Goal: Task Accomplishment & Management: Manage account settings

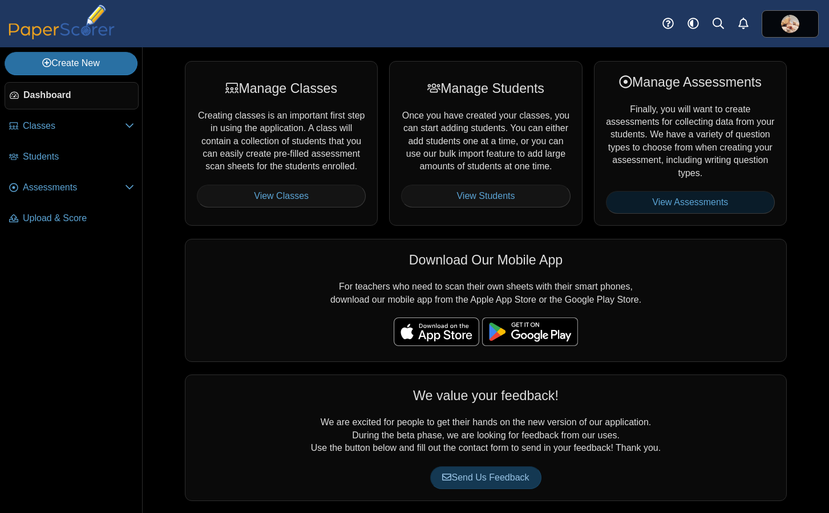
click at [698, 202] on link "View Assessments" at bounding box center [690, 202] width 169 height 23
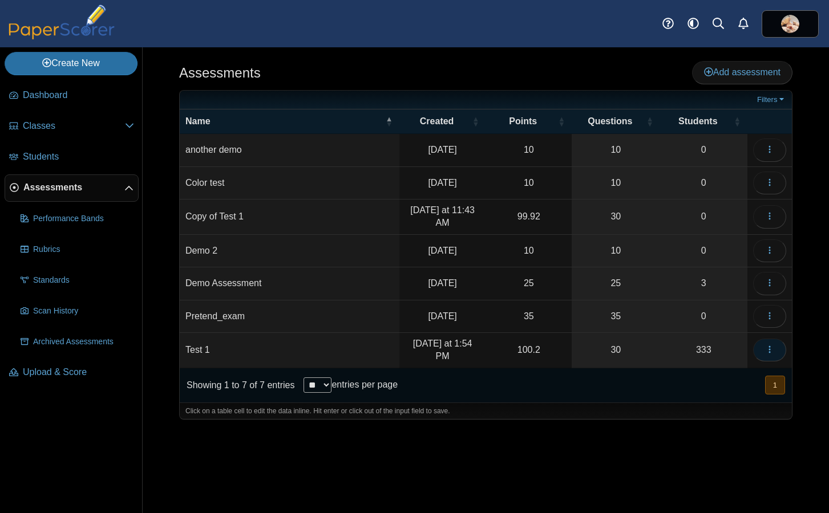
click at [768, 350] on icon "button" at bounding box center [769, 349] width 9 height 9
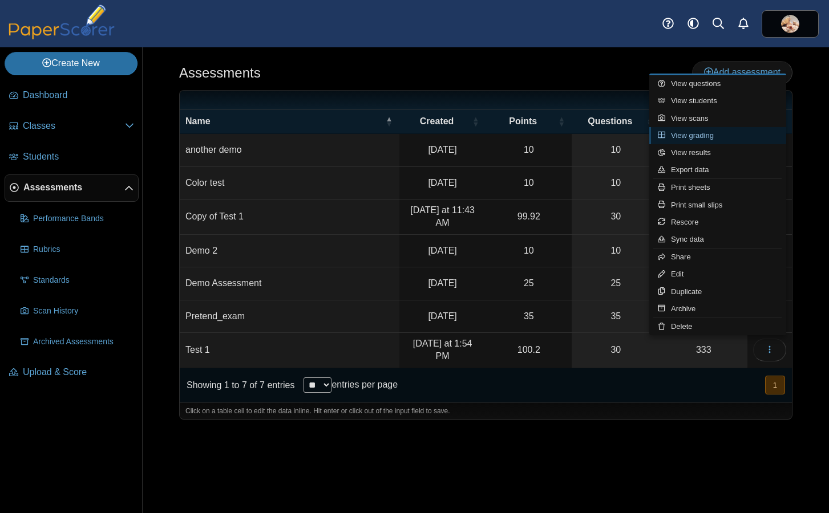
click at [695, 132] on link "View grading" at bounding box center [717, 135] width 137 height 17
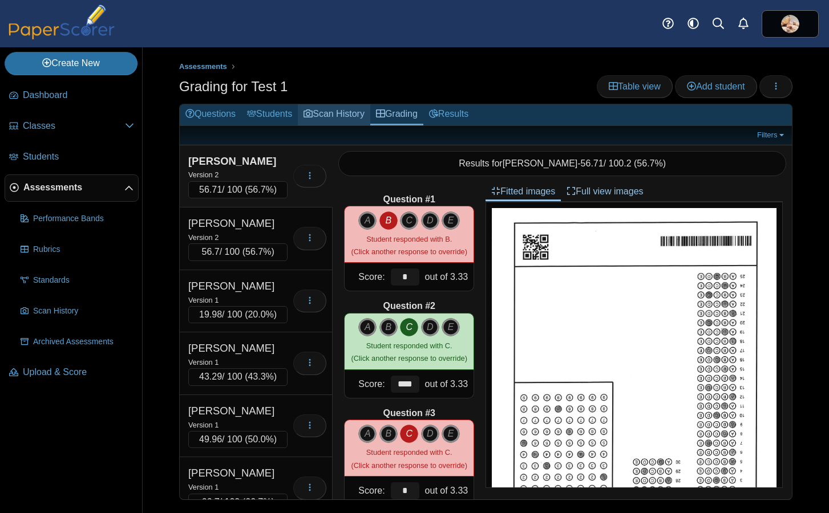
click at [339, 115] on link "Scan History" at bounding box center [334, 114] width 72 height 21
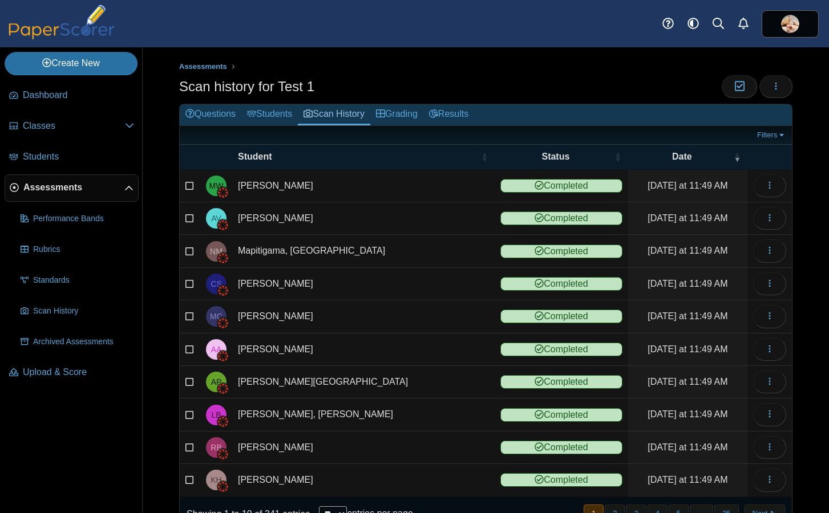
scroll to position [40, 0]
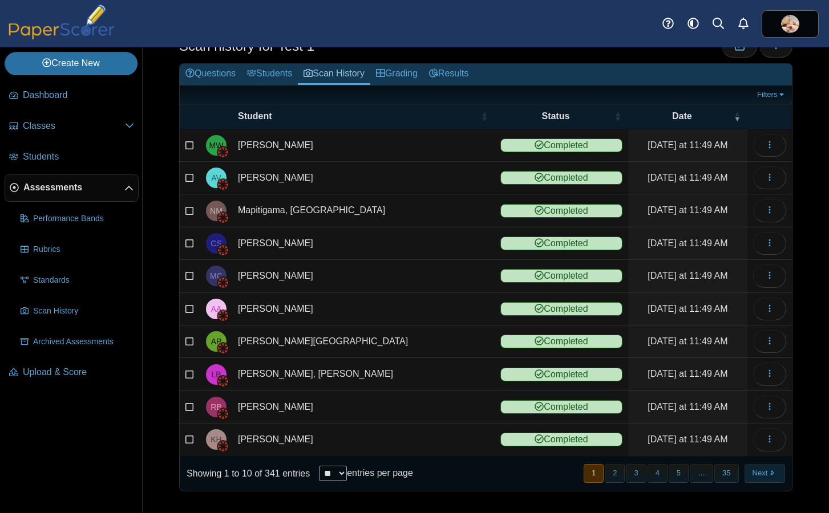
click at [763, 474] on button "Next" at bounding box center [764, 473] width 40 height 19
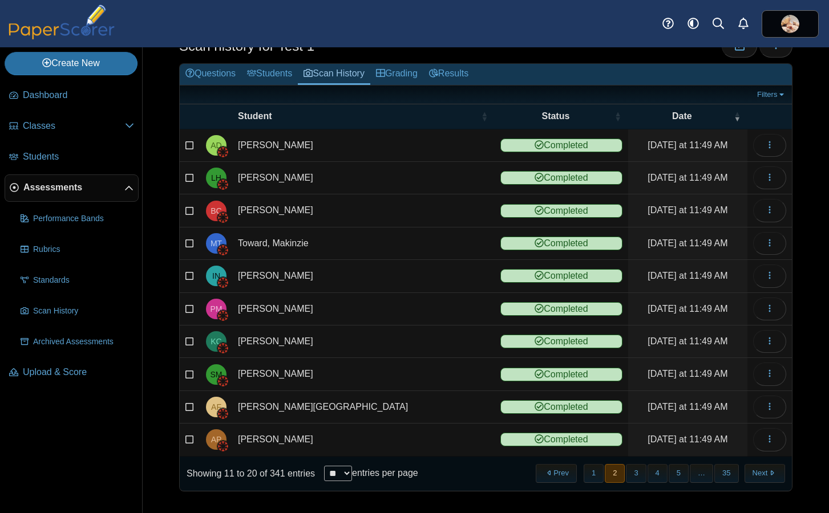
click at [350, 473] on select "** ** ** ***" at bounding box center [338, 473] width 28 height 15
select select "**"
click at [325, 466] on select "** ** ** ***" at bounding box center [338, 473] width 28 height 15
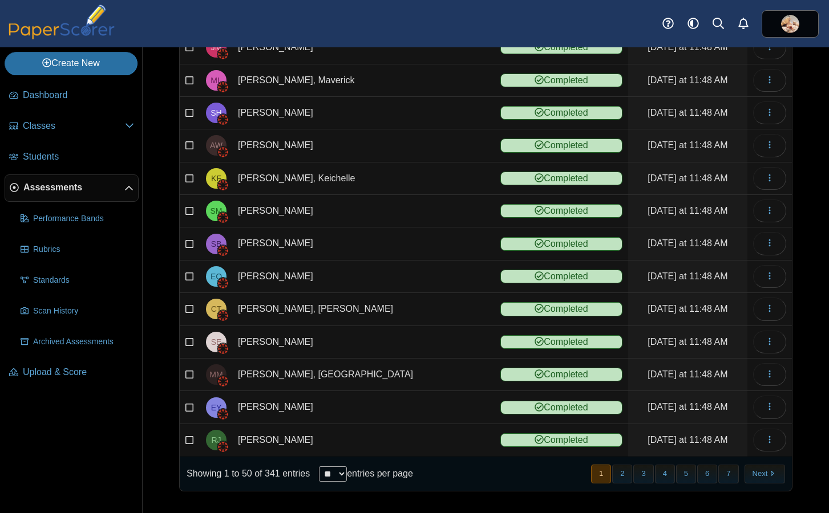
scroll to position [1350, 0]
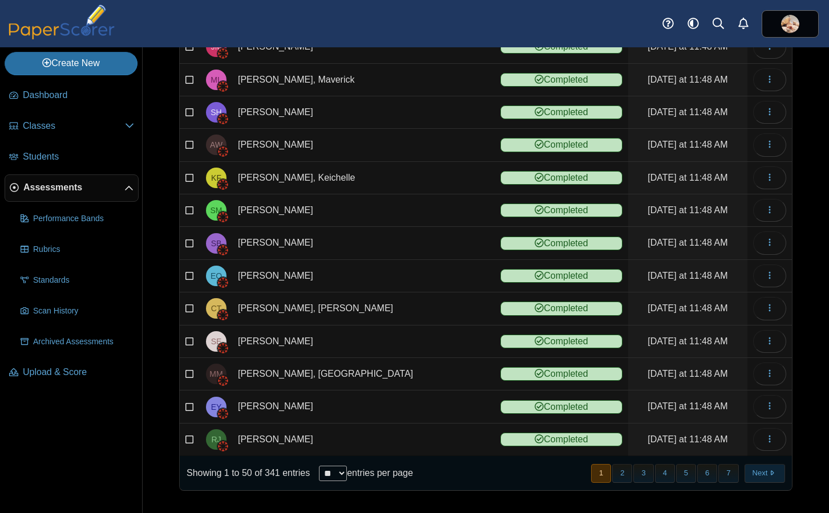
click at [753, 472] on button "Next" at bounding box center [764, 473] width 40 height 19
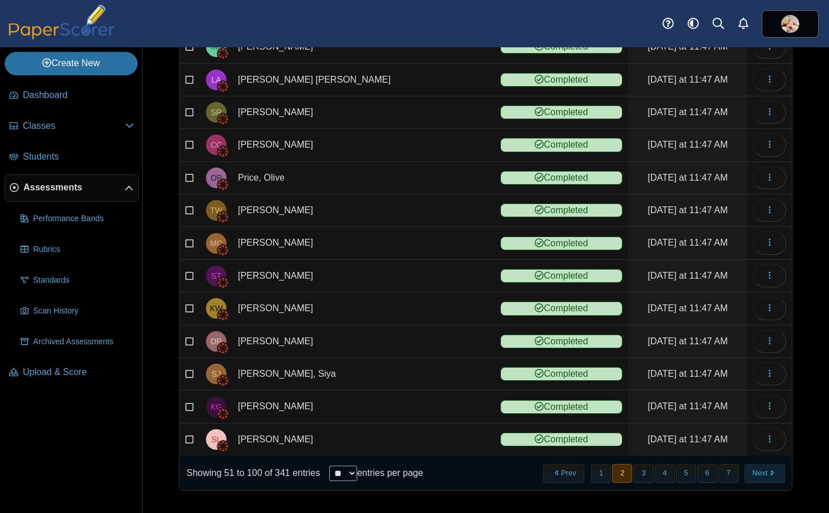
click at [758, 475] on button "Next" at bounding box center [764, 473] width 40 height 19
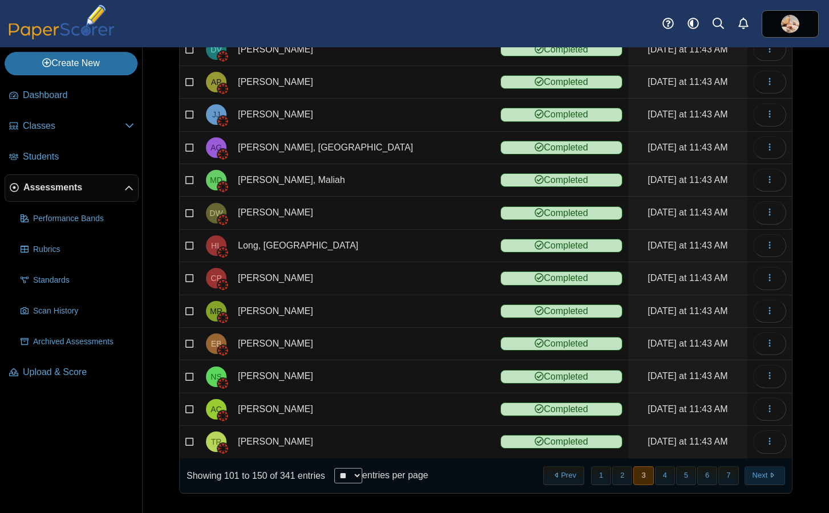
click at [753, 471] on button "Next" at bounding box center [764, 476] width 40 height 19
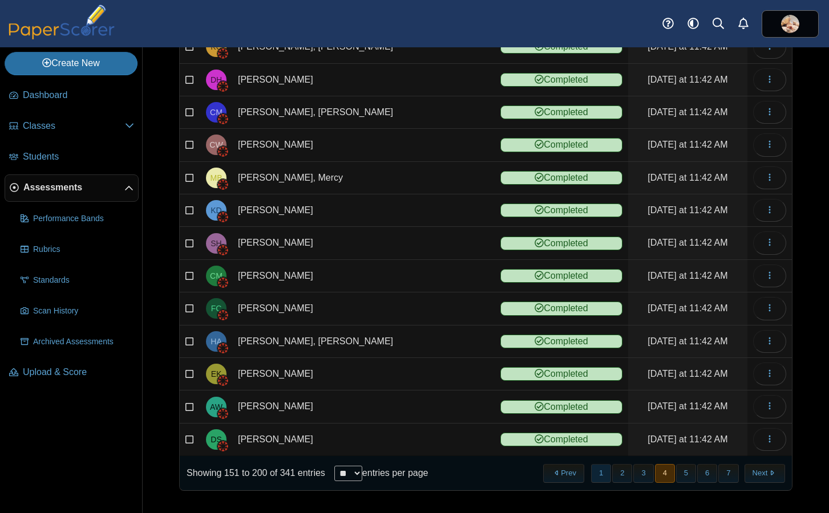
click at [594, 473] on button "1" at bounding box center [601, 473] width 20 height 19
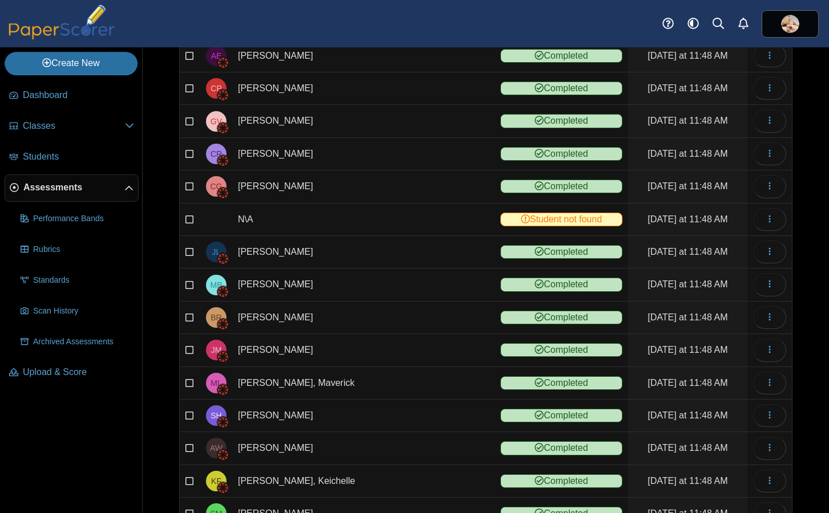
scroll to position [1044, 0]
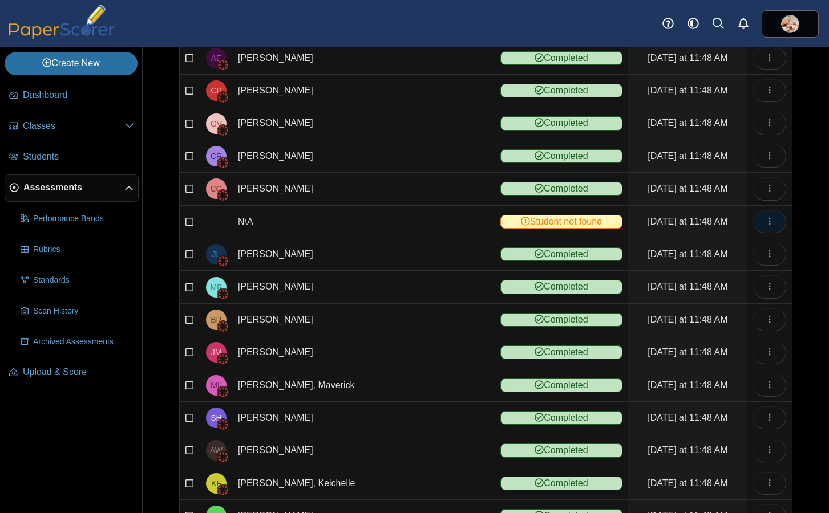
click at [765, 222] on icon "button" at bounding box center [769, 221] width 9 height 9
click at [718, 246] on link "View scanned test" at bounding box center [709, 247] width 137 height 17
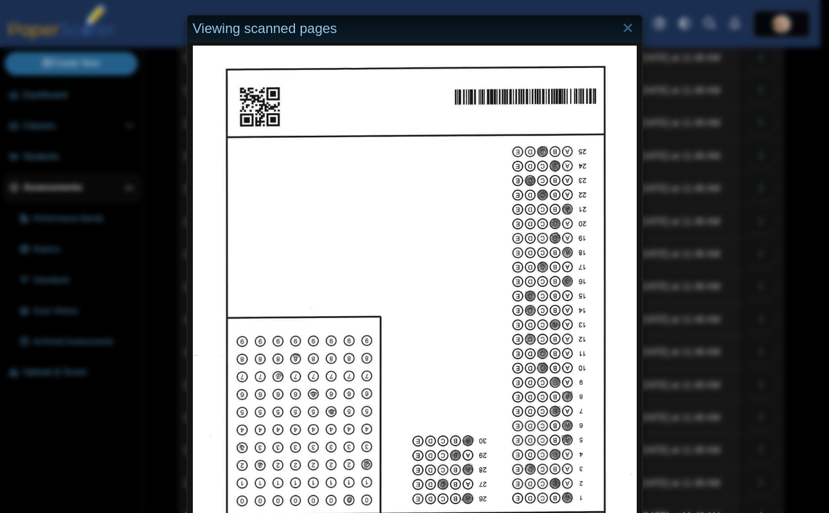
scroll to position [0, 0]
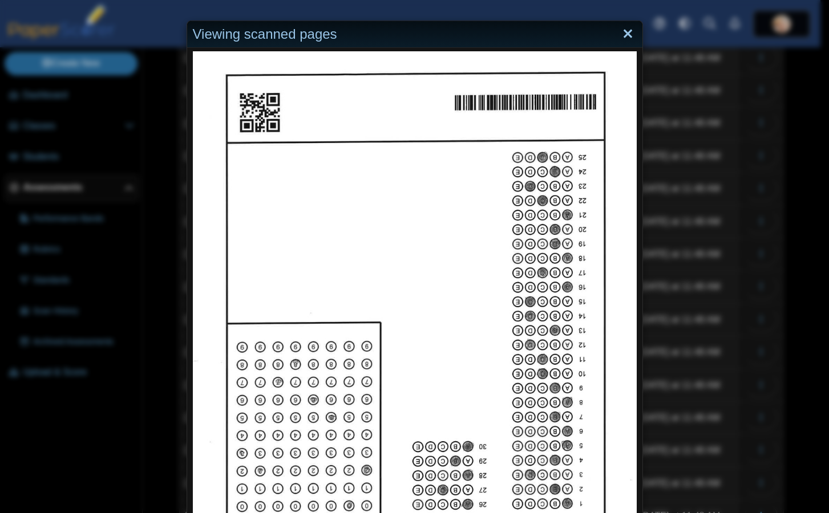
click at [621, 34] on link "Close" at bounding box center [628, 34] width 18 height 19
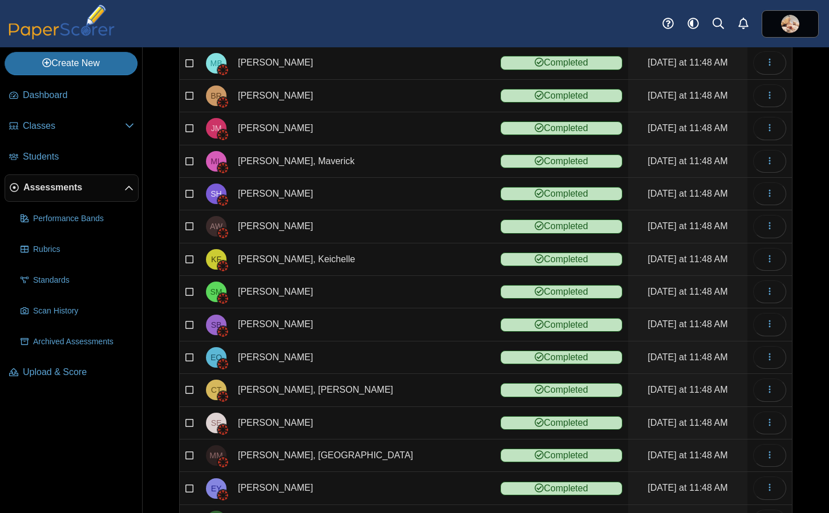
scroll to position [1350, 0]
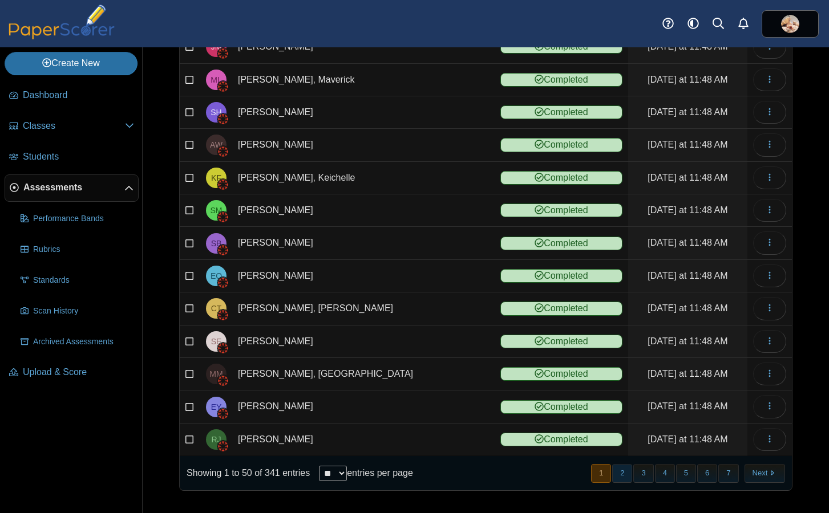
click at [614, 469] on button "2" at bounding box center [622, 473] width 20 height 19
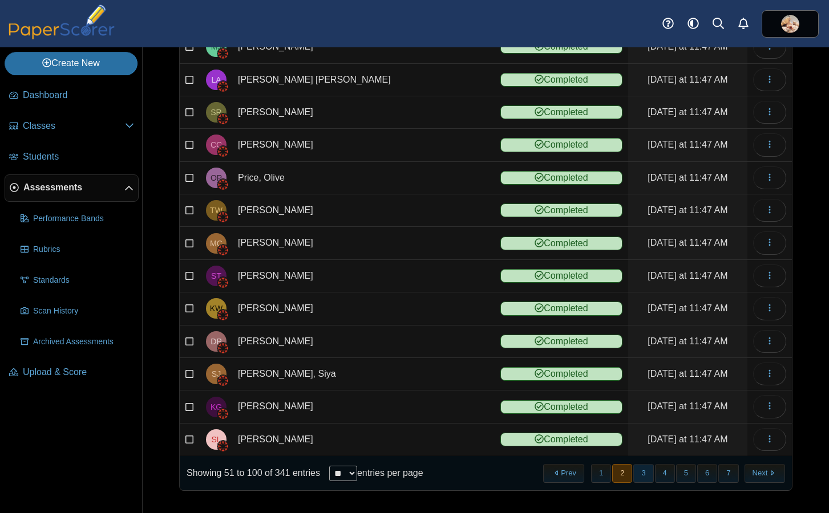
click at [633, 471] on button "3" at bounding box center [643, 473] width 20 height 19
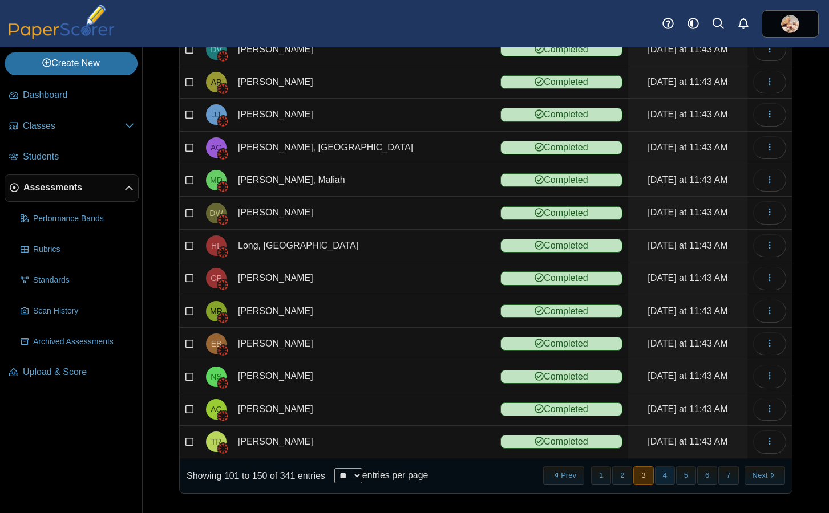
click at [658, 475] on button "4" at bounding box center [665, 476] width 20 height 19
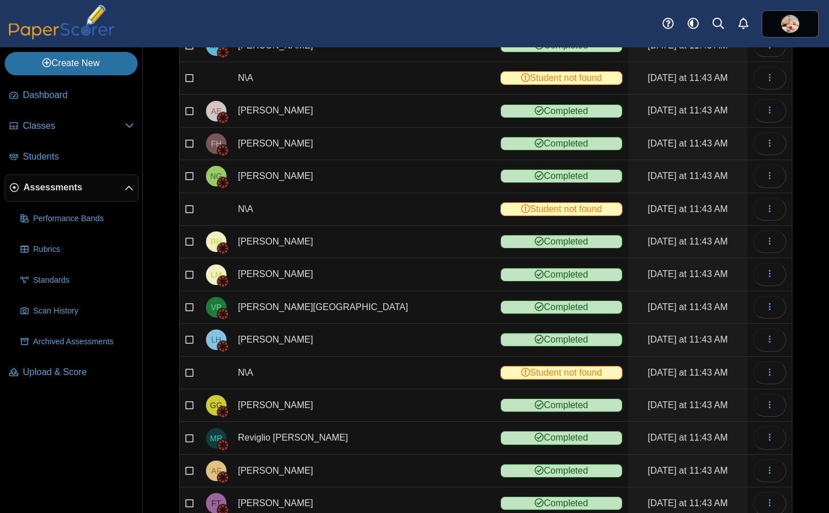
scroll to position [57, 0]
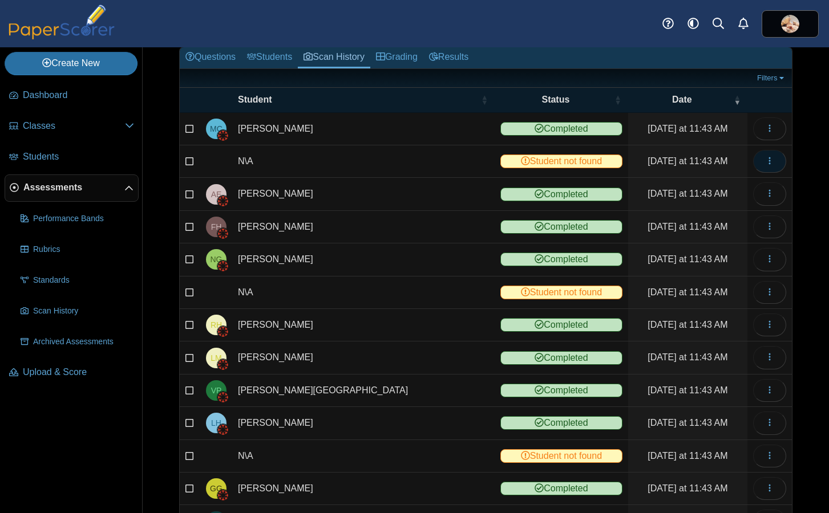
click at [765, 161] on icon "button" at bounding box center [769, 160] width 9 height 9
click at [742, 183] on link "View scanned test" at bounding box center [709, 187] width 137 height 17
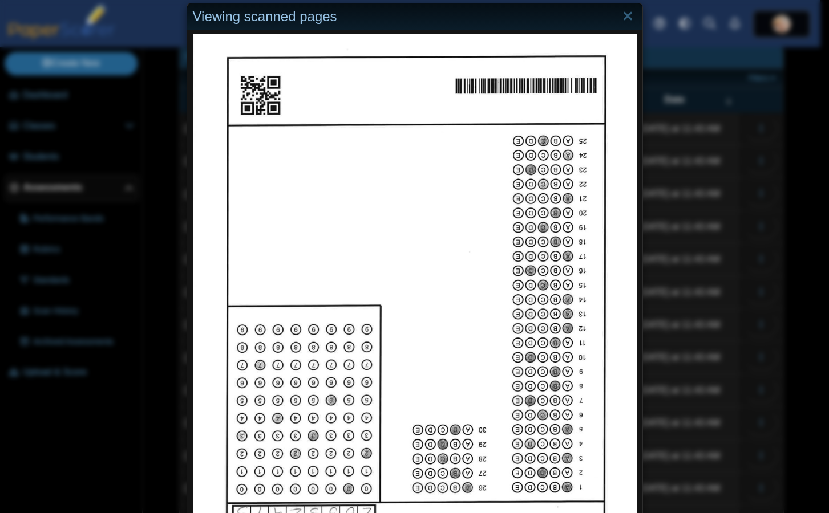
scroll to position [0, 0]
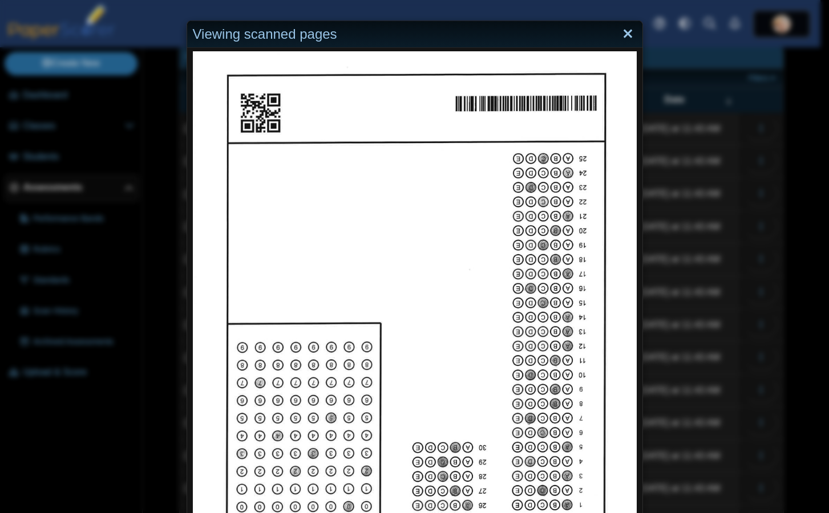
click at [623, 29] on link "Close" at bounding box center [628, 34] width 18 height 19
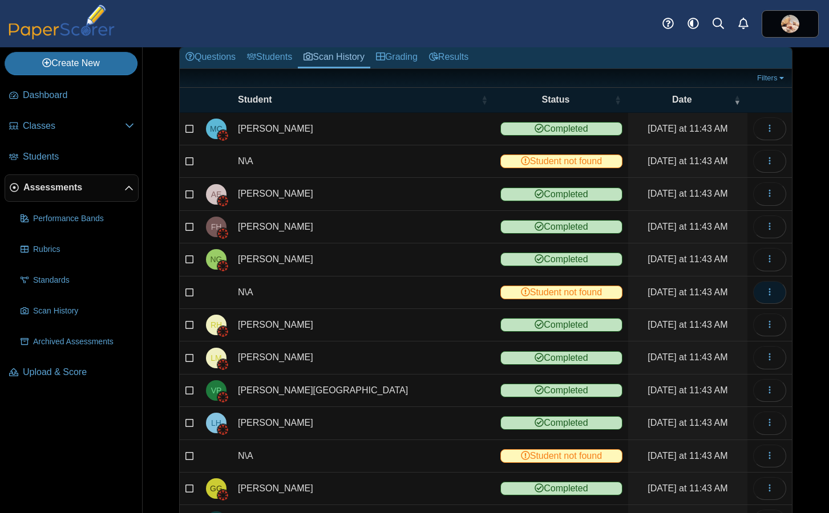
click at [765, 293] on icon "button" at bounding box center [769, 291] width 9 height 9
click at [723, 316] on link "View scanned test" at bounding box center [709, 318] width 137 height 17
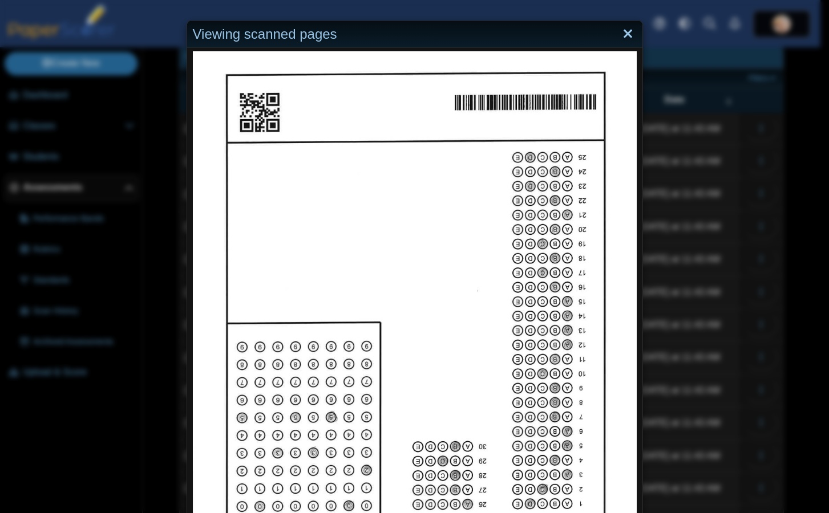
click at [619, 36] on link "Close" at bounding box center [628, 34] width 18 height 19
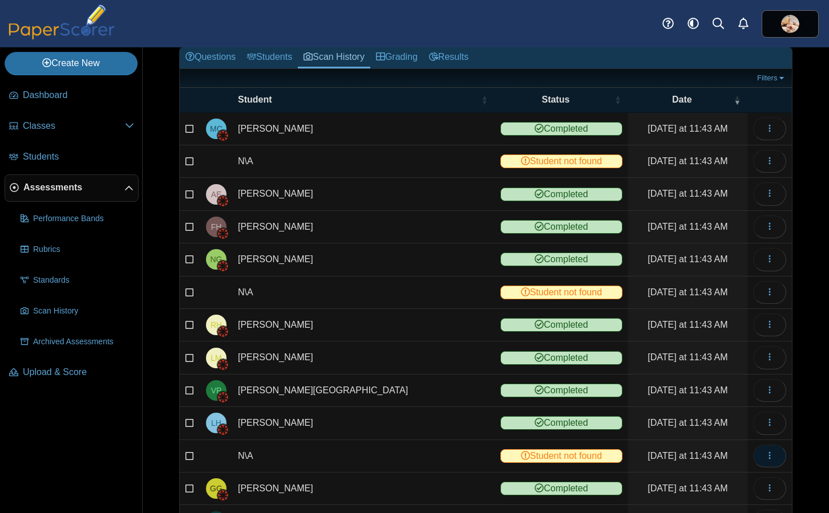
click at [765, 460] on span "button" at bounding box center [769, 456] width 9 height 10
click at [722, 396] on link "View scanned test" at bounding box center [709, 398] width 137 height 17
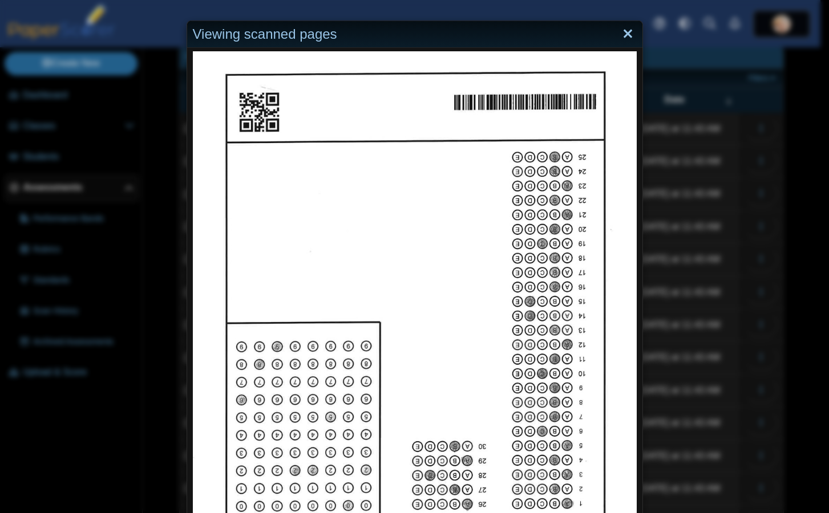
click at [619, 37] on link "Close" at bounding box center [628, 34] width 18 height 19
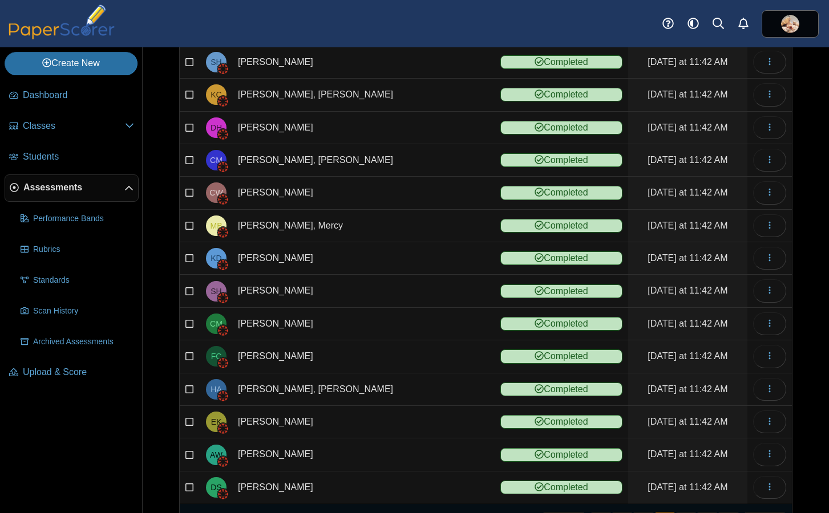
scroll to position [1350, 0]
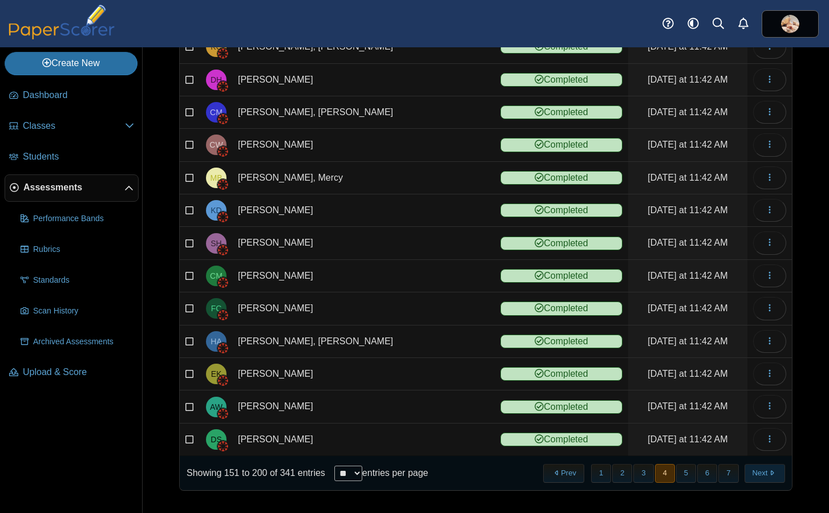
click at [753, 475] on button "Next" at bounding box center [764, 473] width 40 height 19
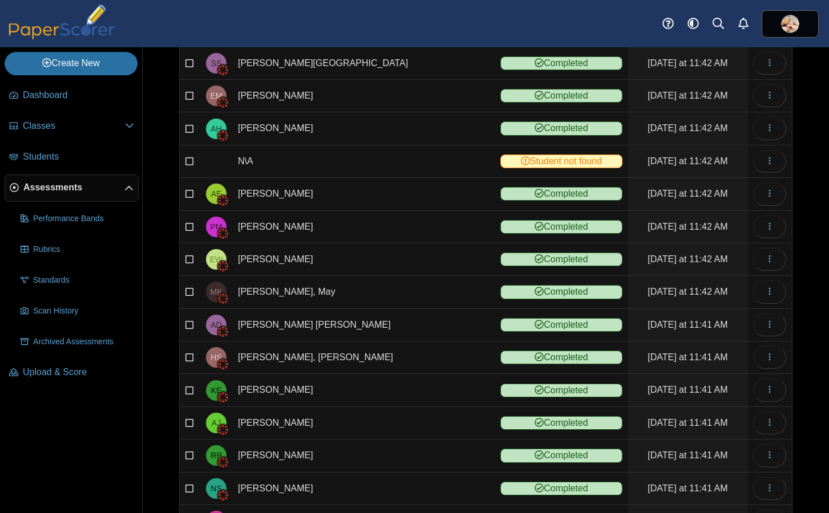
scroll to position [443, 0]
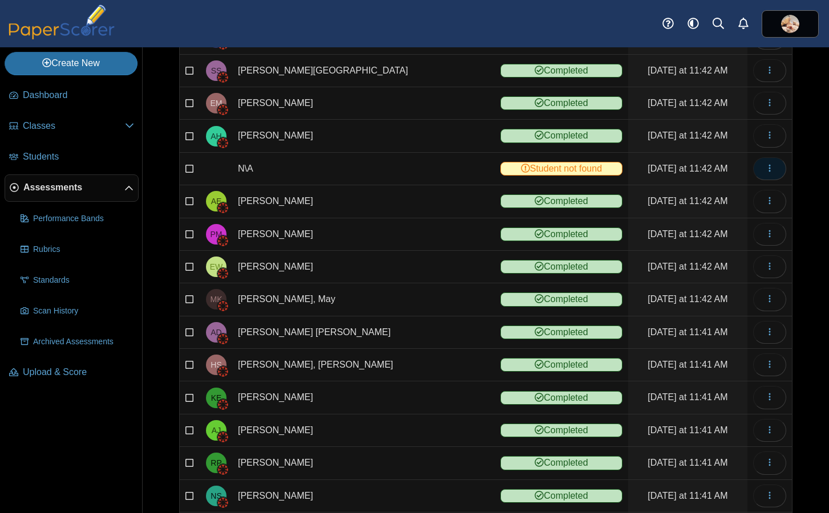
click at [765, 166] on icon "button" at bounding box center [769, 168] width 9 height 9
click at [723, 196] on link "View scanned test" at bounding box center [709, 194] width 137 height 17
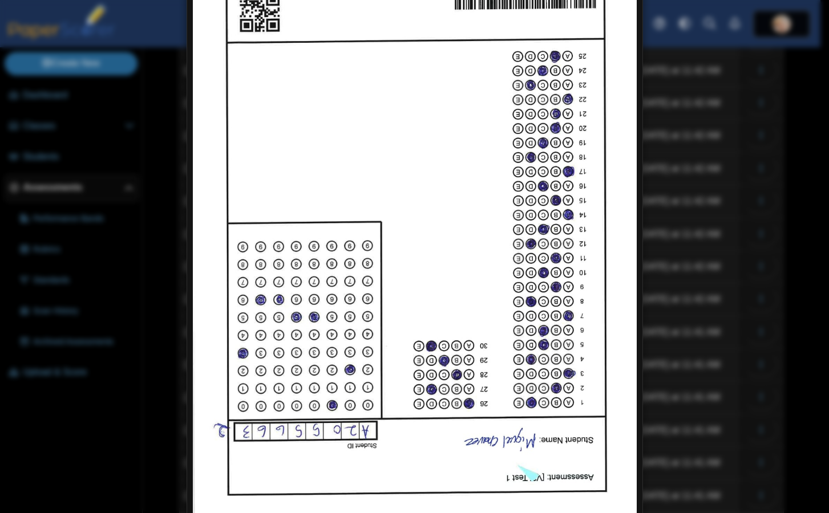
scroll to position [0, 0]
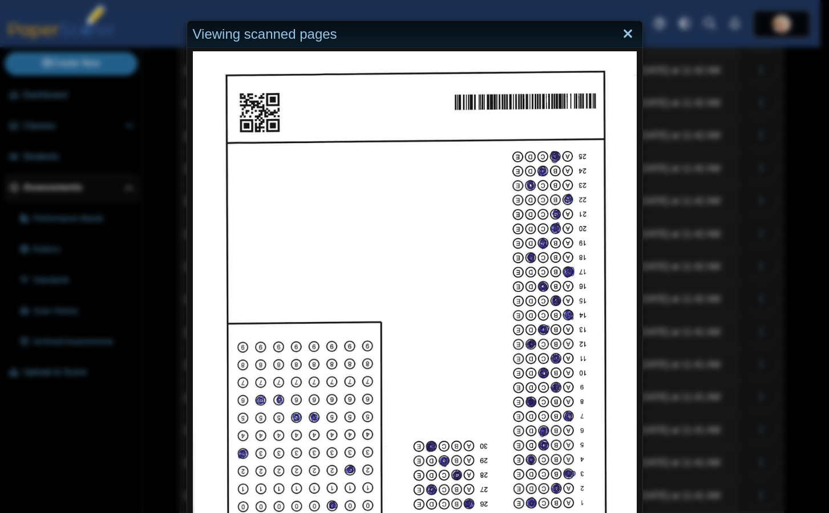
click at [621, 30] on link "Close" at bounding box center [628, 34] width 18 height 19
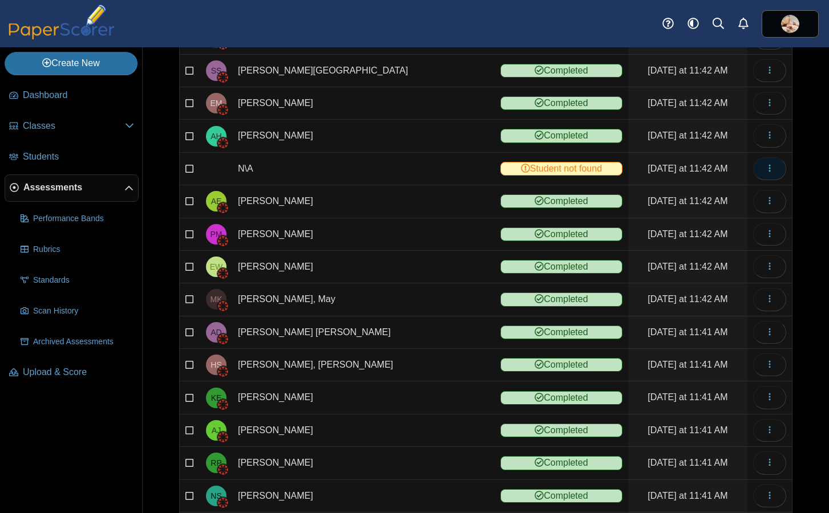
click at [765, 169] on icon "button" at bounding box center [769, 168] width 9 height 9
click at [731, 213] on link "Reassign scanned test" at bounding box center [709, 211] width 137 height 17
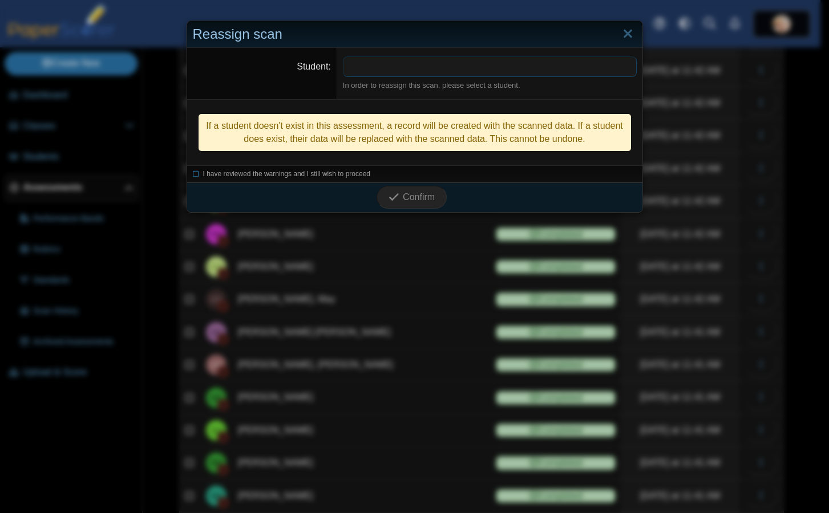
click at [407, 68] on span at bounding box center [489, 66] width 293 height 19
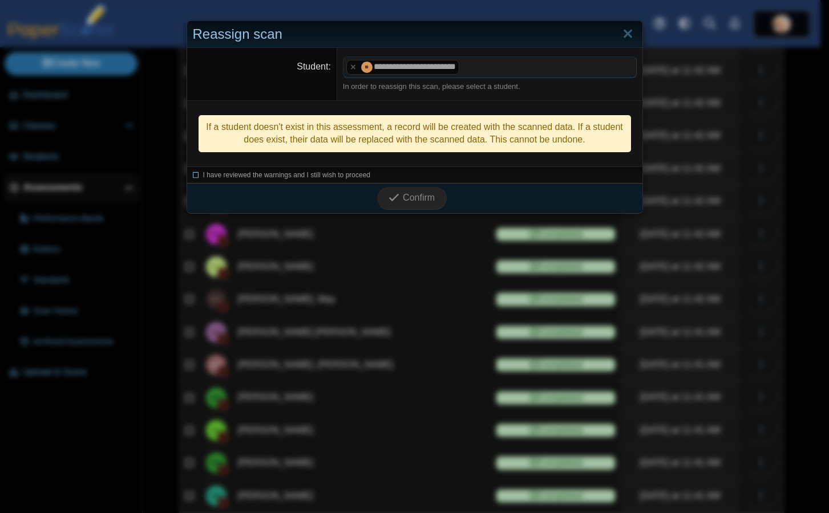
click at [193, 176] on icon at bounding box center [196, 174] width 7 height 6
click at [403, 197] on span "Confirm" at bounding box center [419, 198] width 32 height 10
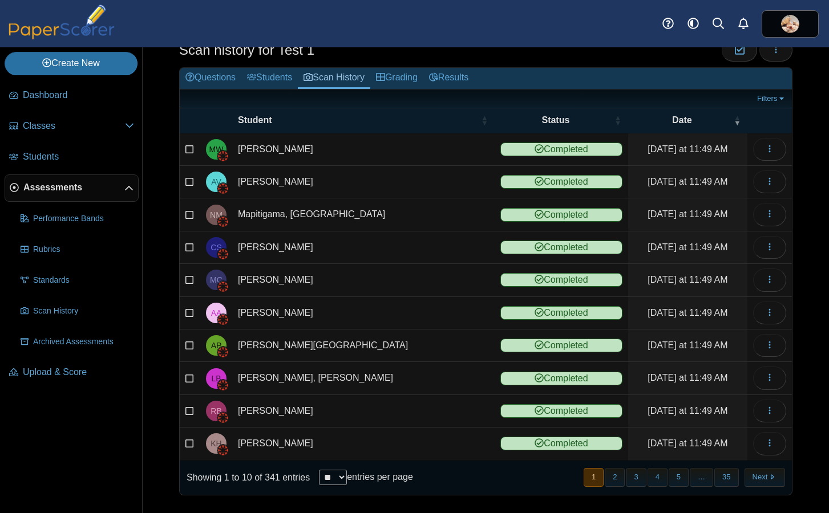
scroll to position [40, 0]
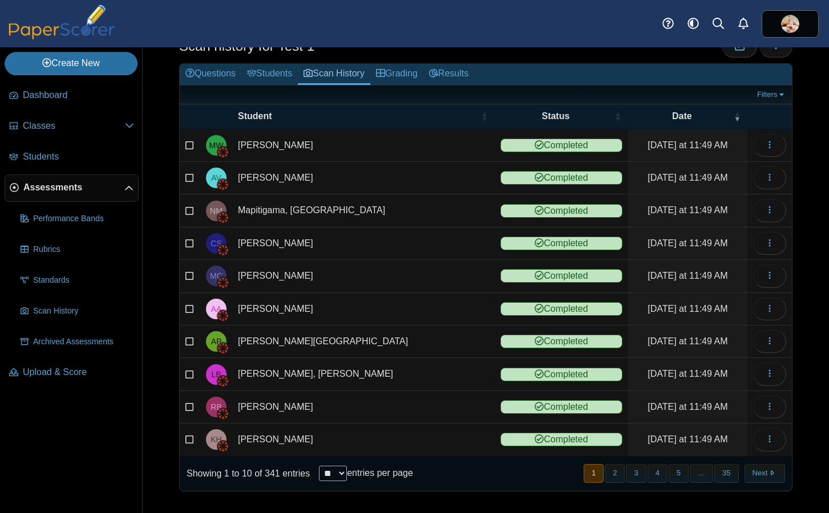
click at [347, 476] on select "** ** ** ***" at bounding box center [333, 473] width 28 height 15
select select "**"
click at [320, 466] on select "** ** ** ***" at bounding box center [333, 473] width 28 height 15
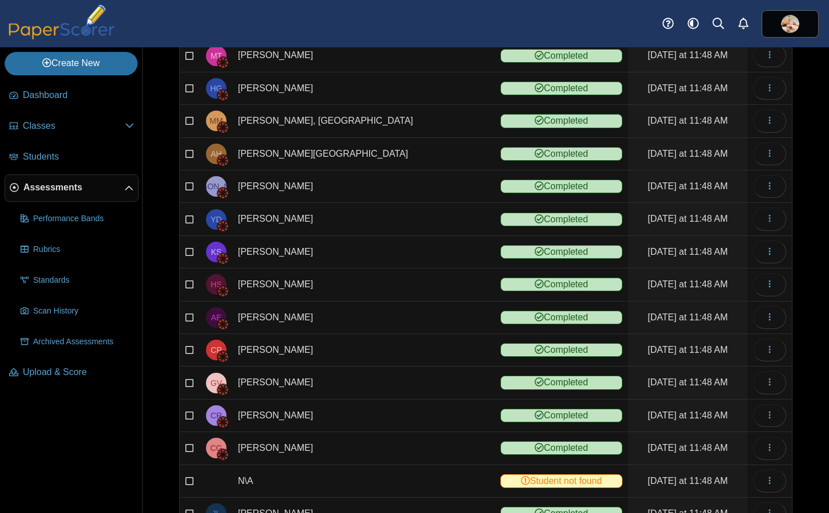
scroll to position [1010, 0]
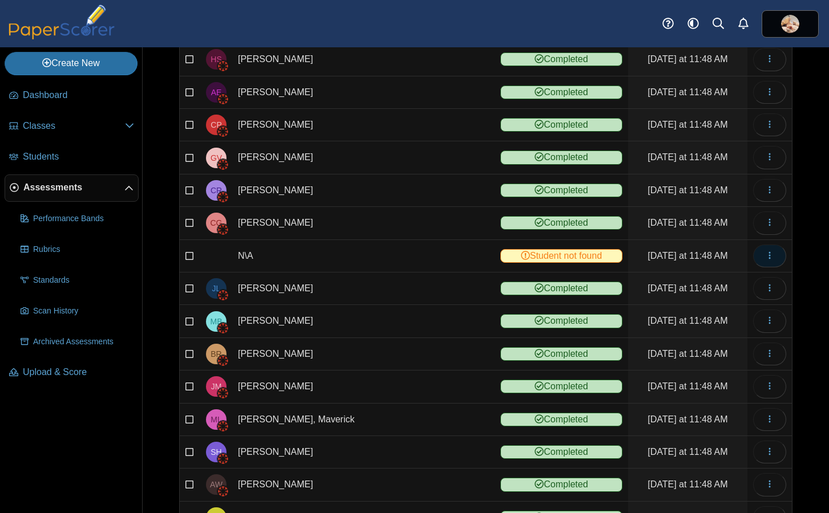
click at [765, 254] on icon "button" at bounding box center [769, 255] width 9 height 9
click at [723, 278] on link "View scanned test" at bounding box center [709, 281] width 137 height 17
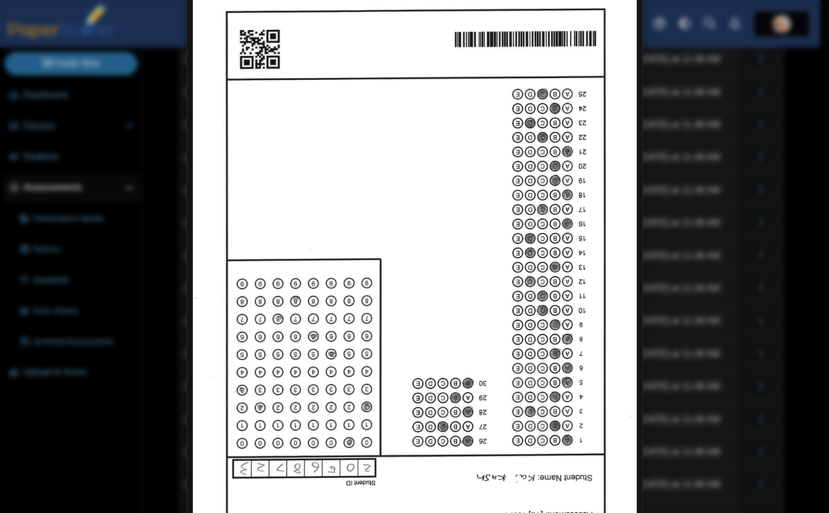
scroll to position [0, 0]
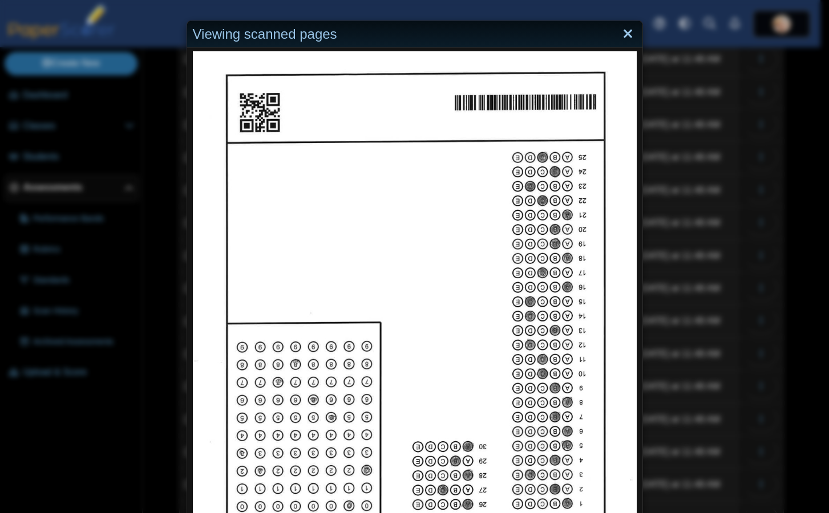
click at [619, 34] on link "Close" at bounding box center [628, 34] width 18 height 19
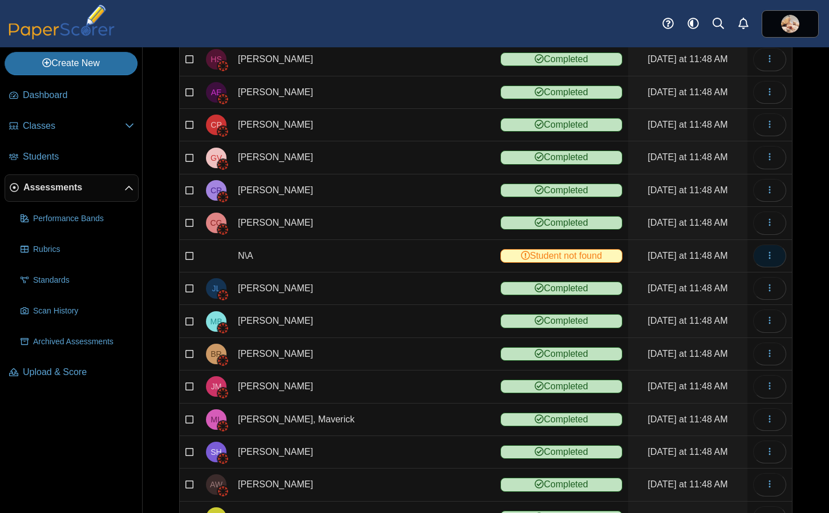
click at [765, 256] on icon "button" at bounding box center [769, 255] width 9 height 9
click at [728, 296] on link "Reassign scanned test" at bounding box center [709, 298] width 137 height 17
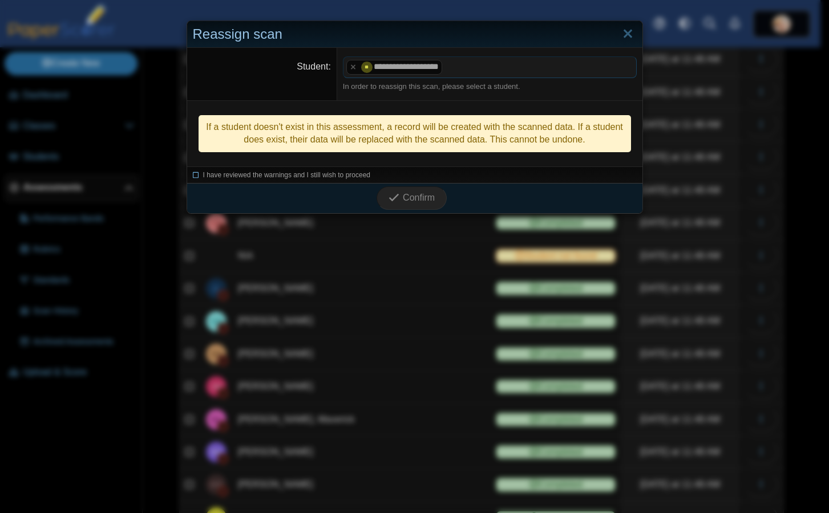
click at [193, 177] on icon at bounding box center [196, 174] width 7 height 6
click at [405, 197] on span "Confirm" at bounding box center [419, 198] width 32 height 10
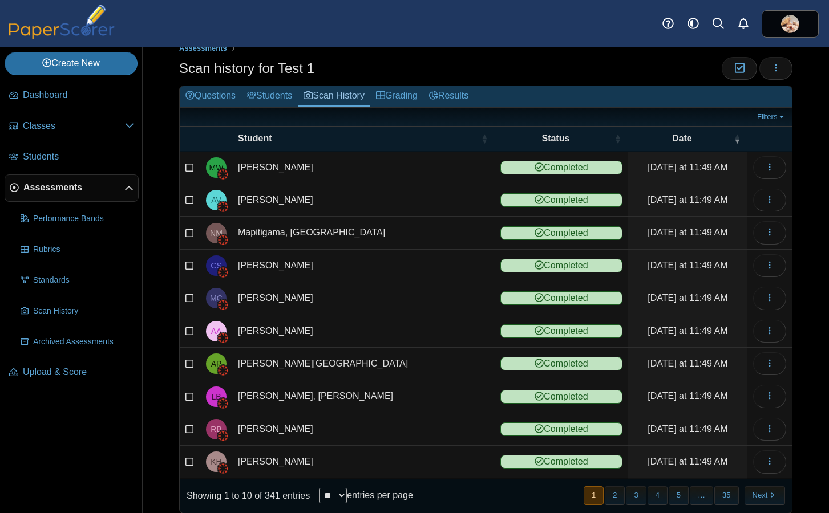
scroll to position [40, 0]
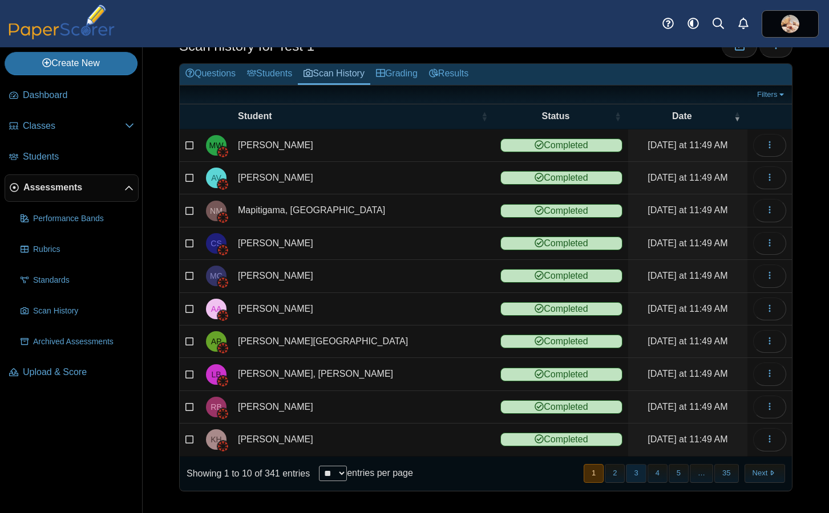
click at [626, 472] on button "3" at bounding box center [636, 473] width 20 height 19
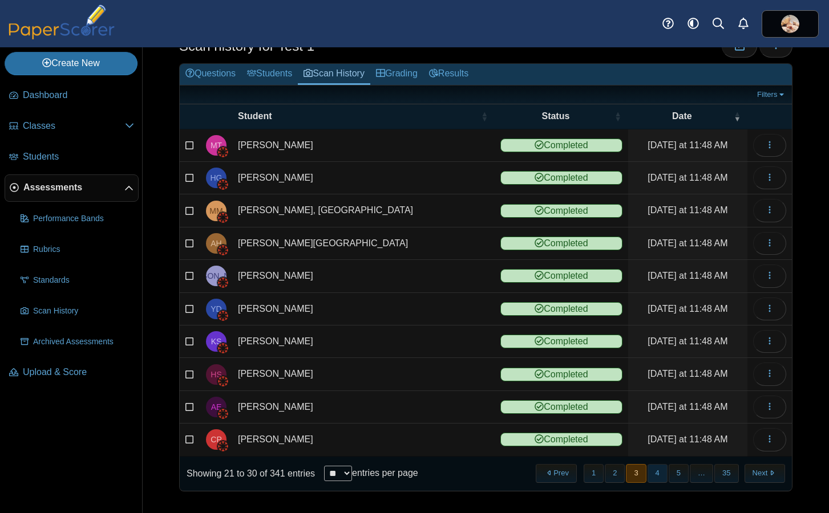
click at [647, 473] on button "4" at bounding box center [657, 473] width 20 height 19
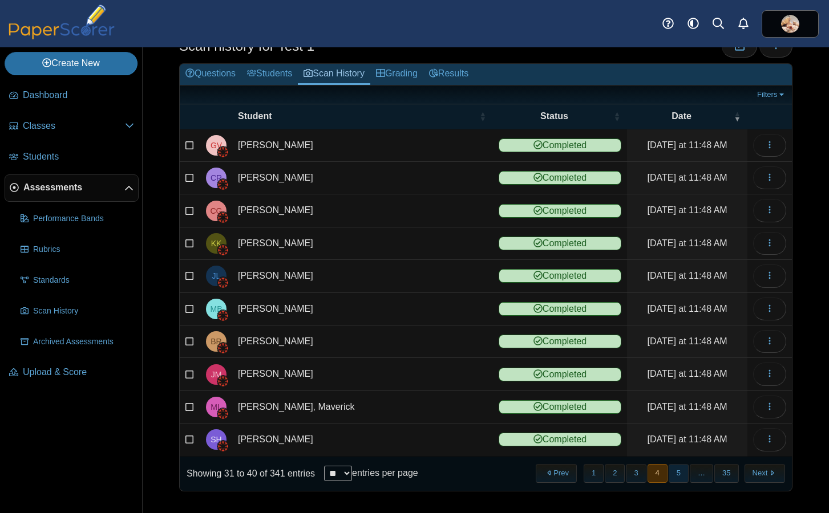
click at [668, 472] on button "5" at bounding box center [678, 473] width 20 height 19
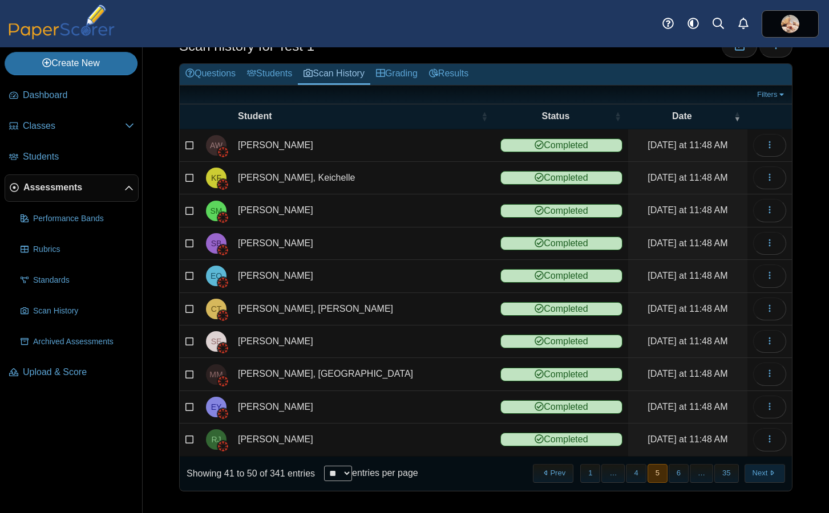
click at [757, 474] on button "Next" at bounding box center [764, 473] width 40 height 19
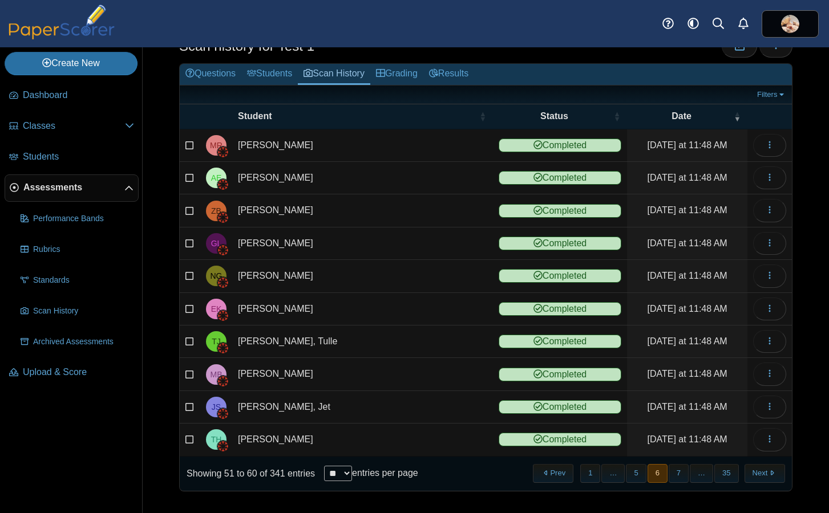
click at [757, 474] on button "Next" at bounding box center [764, 473] width 40 height 19
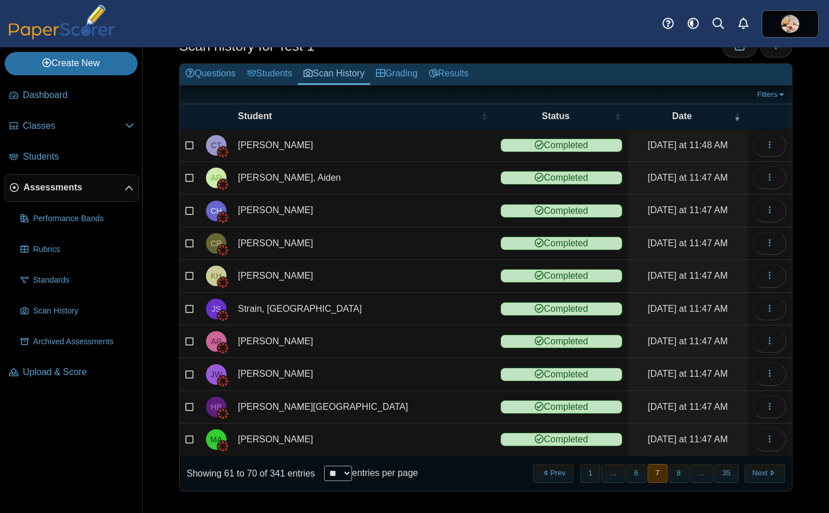
click at [757, 474] on button "Next" at bounding box center [764, 473] width 40 height 19
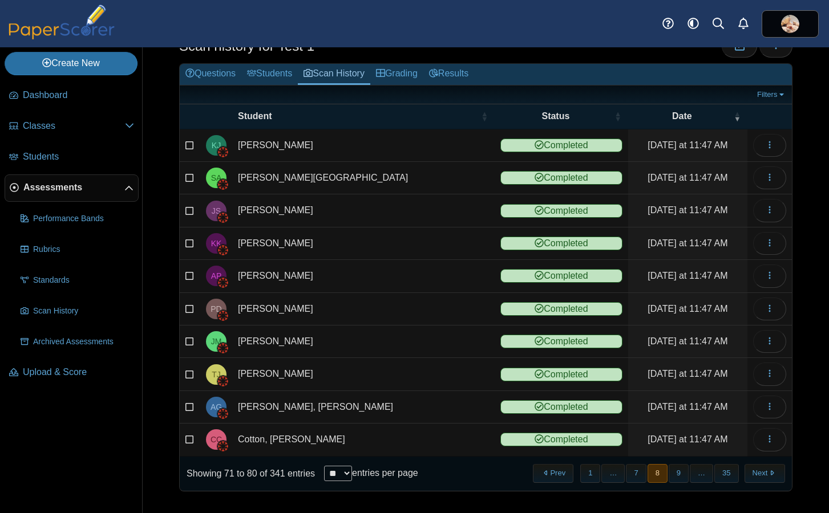
click at [757, 474] on button "Next" at bounding box center [764, 473] width 40 height 19
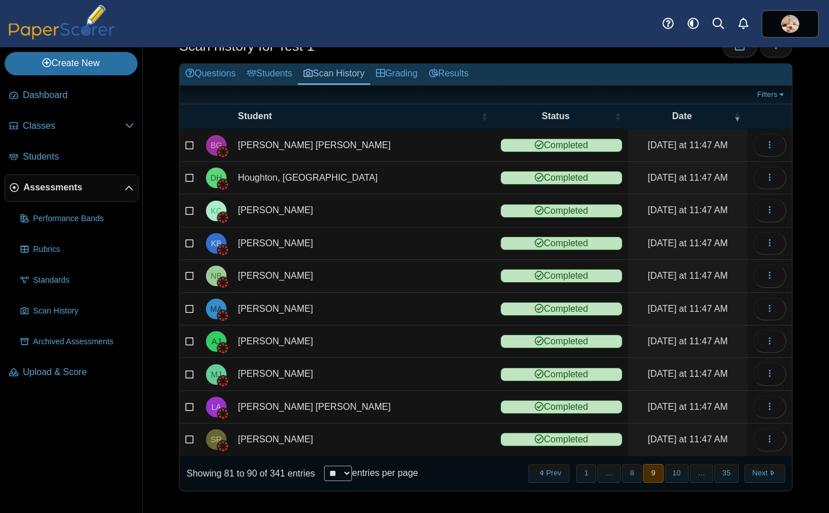
click at [757, 474] on button "Next" at bounding box center [764, 473] width 40 height 19
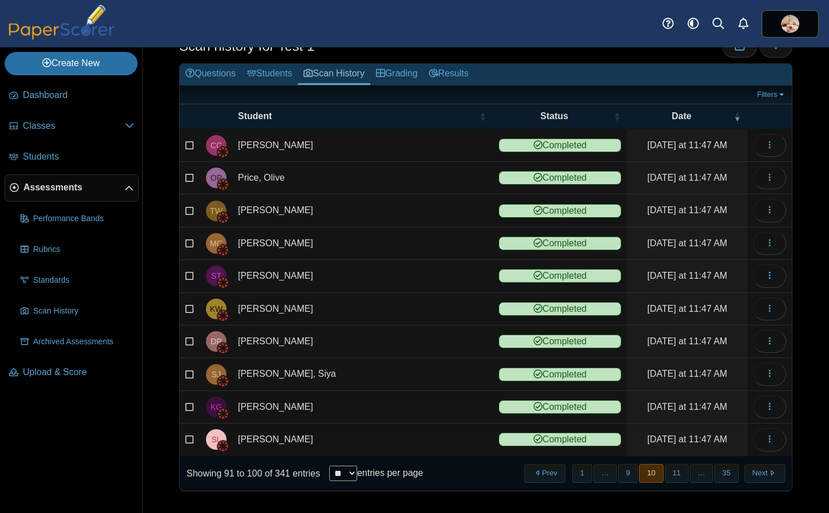
click at [757, 474] on button "Next" at bounding box center [764, 473] width 40 height 19
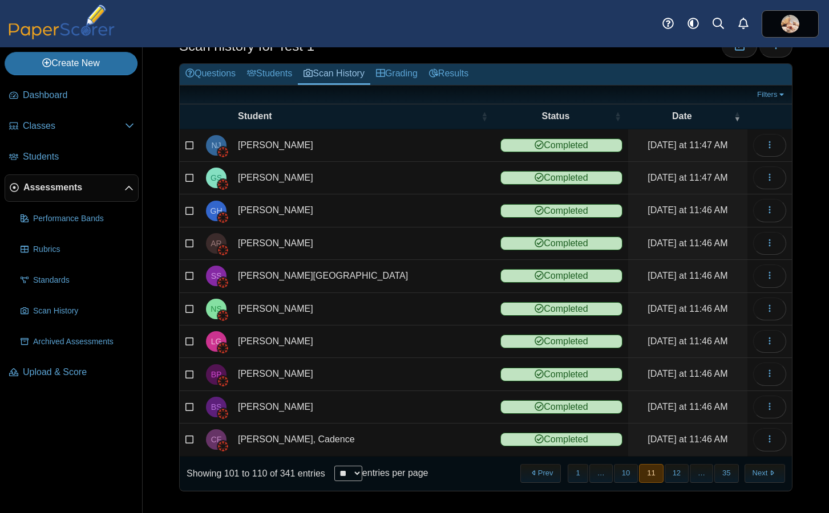
click at [757, 474] on button "Next" at bounding box center [764, 473] width 40 height 19
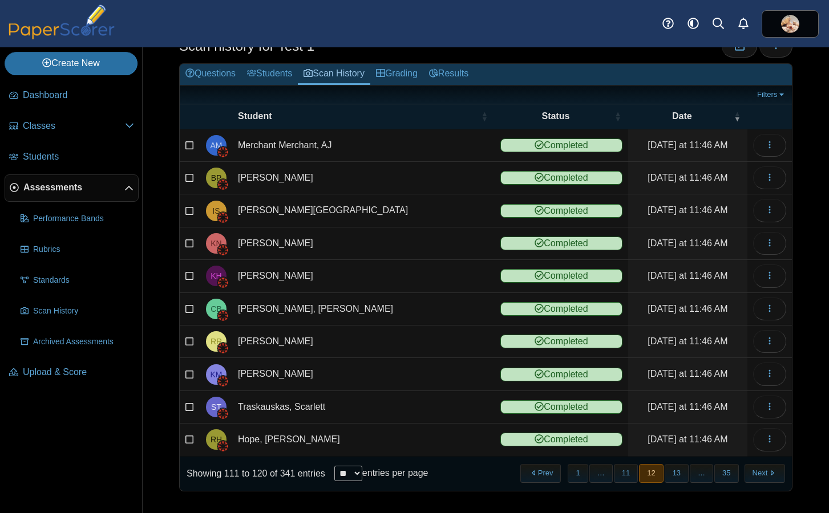
click at [757, 474] on button "Next" at bounding box center [764, 473] width 40 height 19
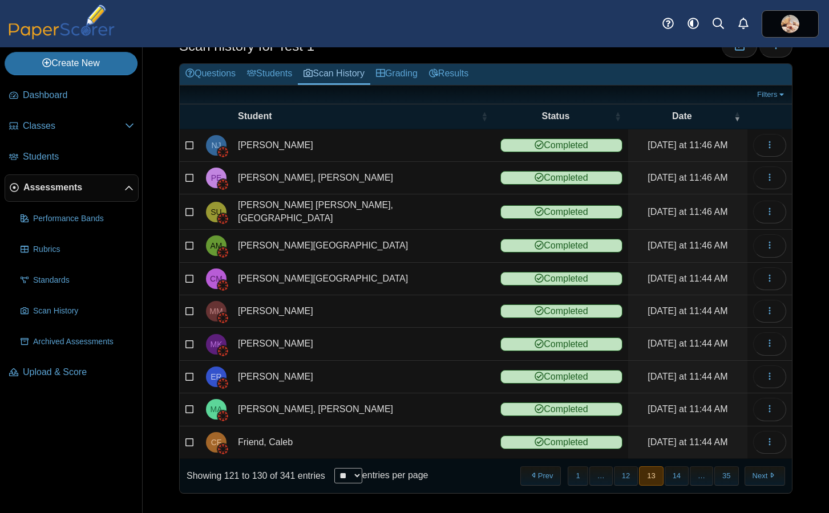
click at [757, 474] on button "Next" at bounding box center [764, 476] width 40 height 19
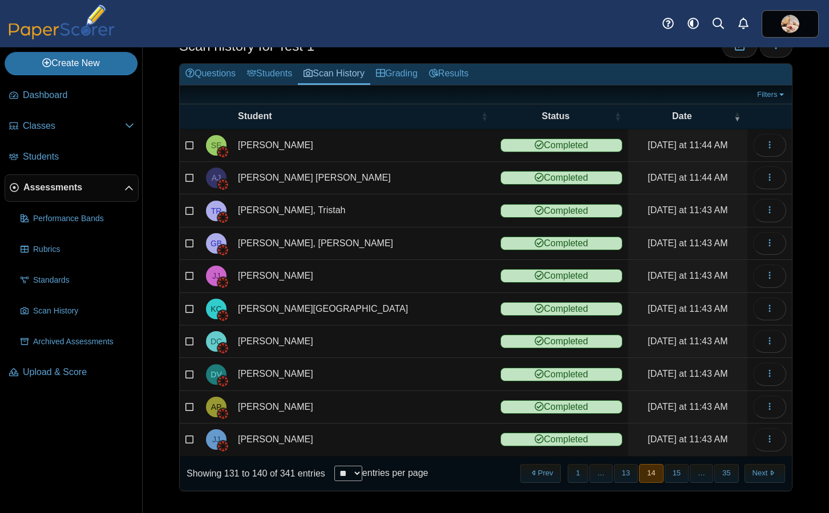
click at [757, 474] on button "Next" at bounding box center [764, 473] width 40 height 19
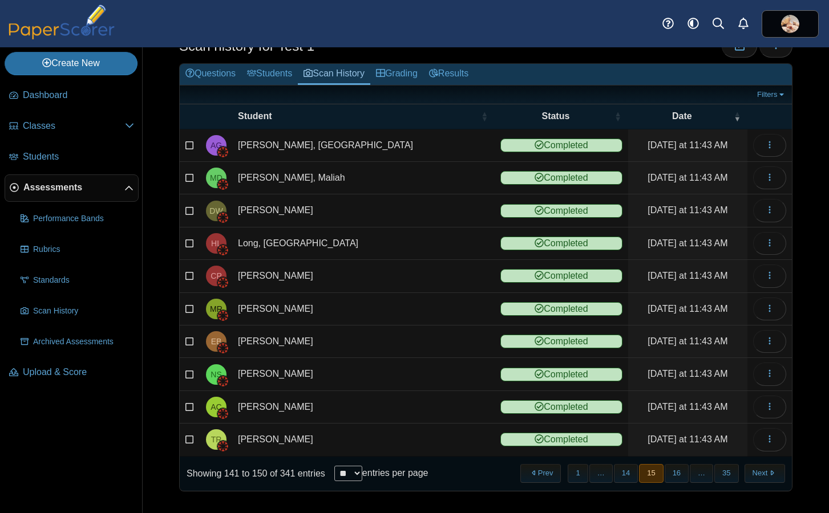
click at [757, 474] on button "Next" at bounding box center [764, 473] width 40 height 19
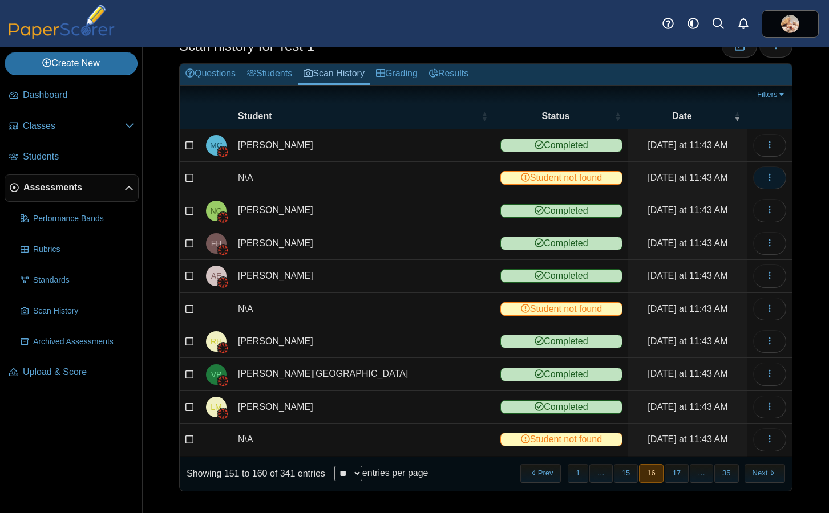
click at [765, 176] on icon "button" at bounding box center [769, 177] width 9 height 9
click at [731, 202] on link "View scanned test" at bounding box center [709, 203] width 137 height 17
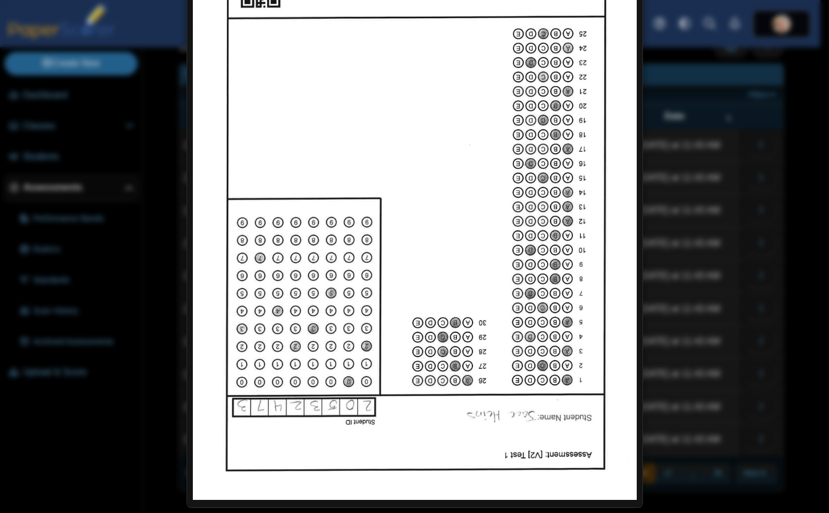
scroll to position [0, 0]
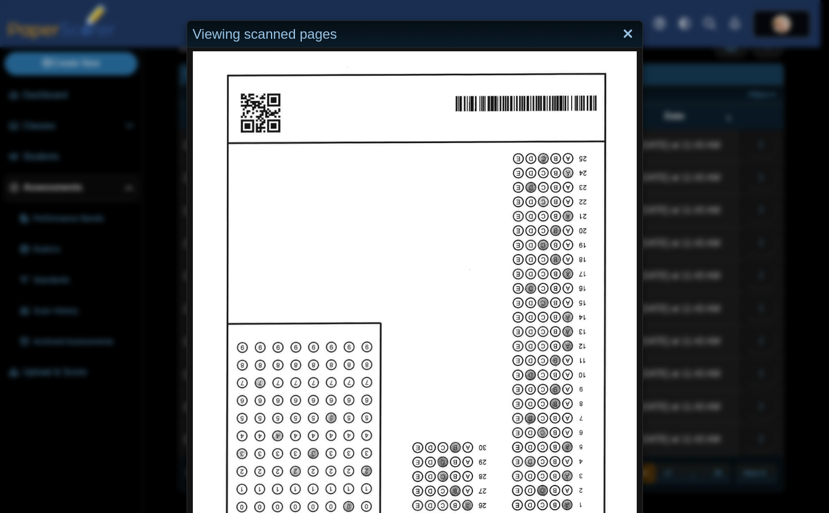
click at [622, 35] on link "Close" at bounding box center [628, 34] width 18 height 19
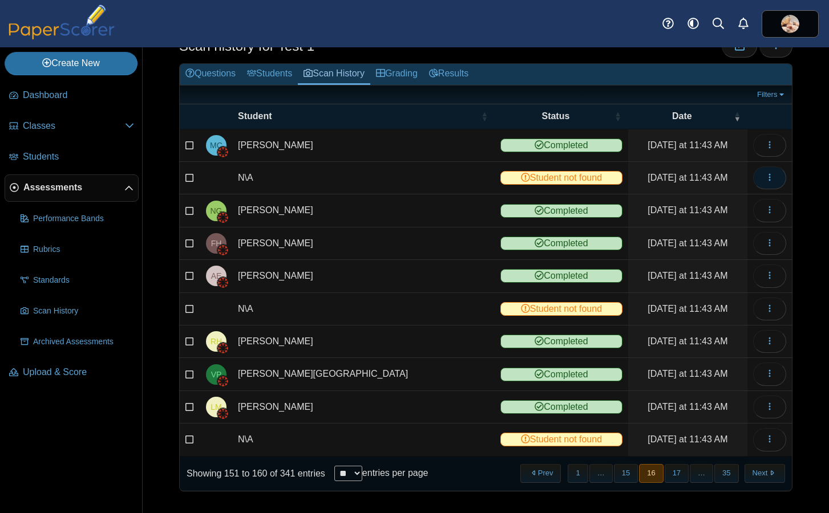
click at [768, 177] on use "button" at bounding box center [769, 177] width 2 height 7
click at [724, 220] on link "Reassign scanned test" at bounding box center [709, 220] width 137 height 17
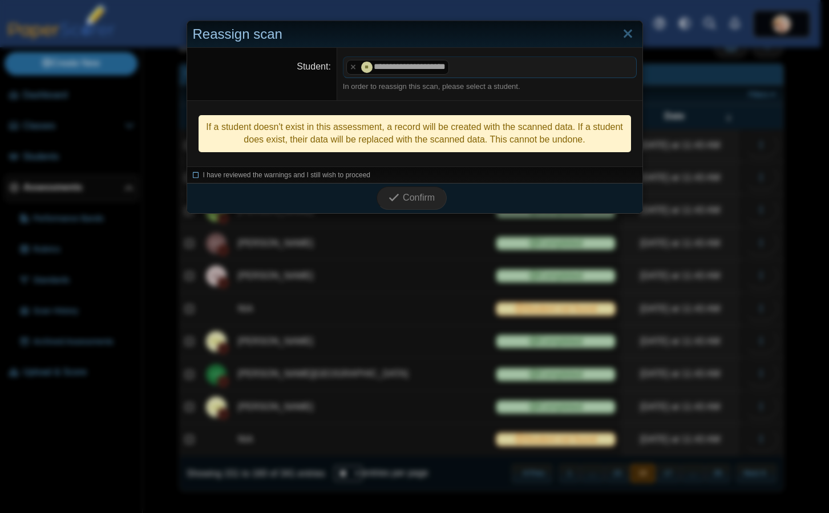
click at [193, 174] on icon at bounding box center [196, 174] width 7 height 6
click at [394, 194] on use "submit" at bounding box center [394, 197] width 10 height 7
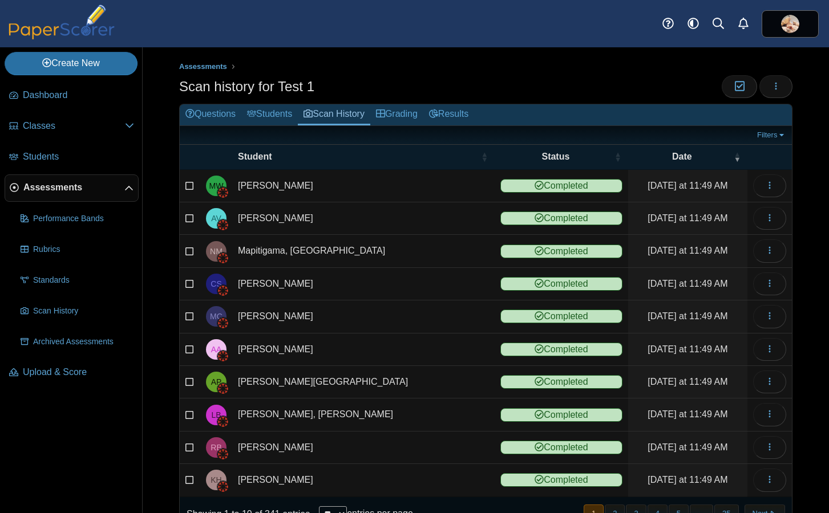
scroll to position [40, 0]
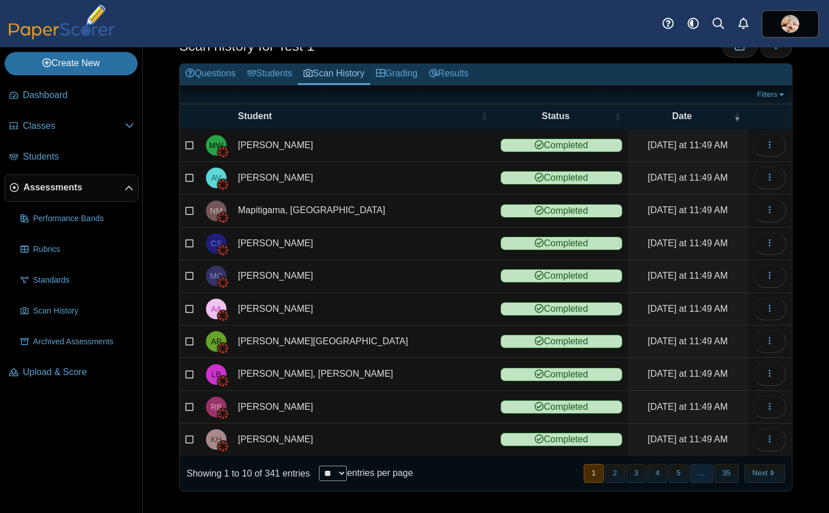
click at [695, 477] on span "…" at bounding box center [701, 473] width 23 height 19
click at [670, 476] on button "5" at bounding box center [678, 473] width 20 height 19
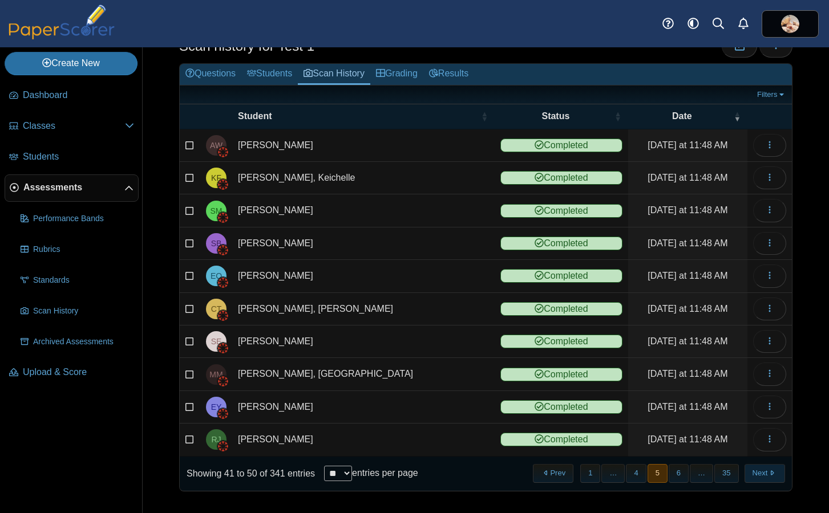
click at [754, 472] on button "Next" at bounding box center [764, 473] width 40 height 19
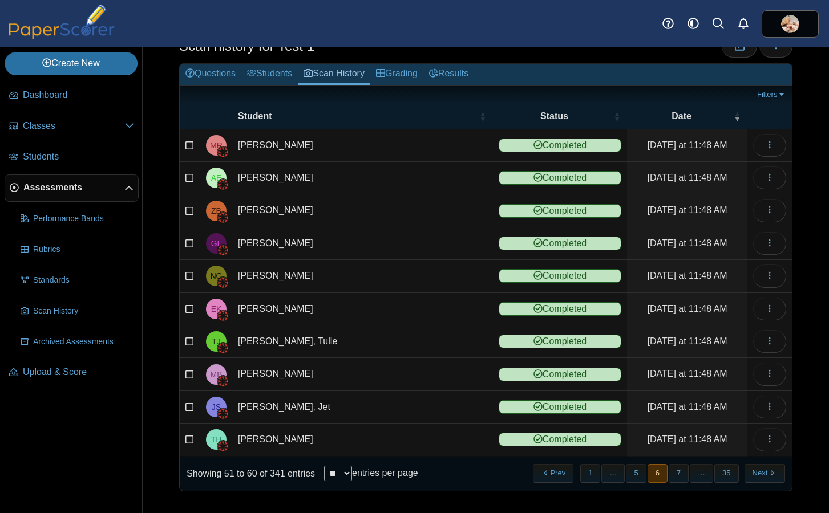
click at [754, 472] on button "Next" at bounding box center [764, 473] width 40 height 19
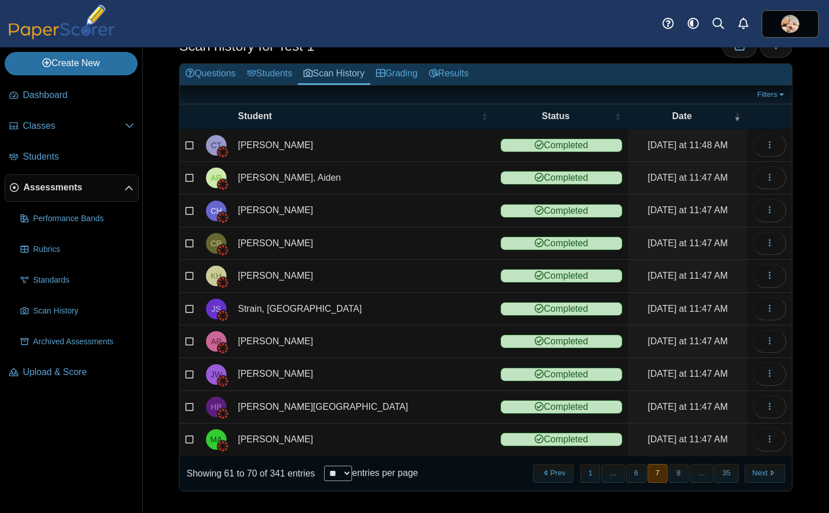
click at [754, 472] on button "Next" at bounding box center [764, 473] width 40 height 19
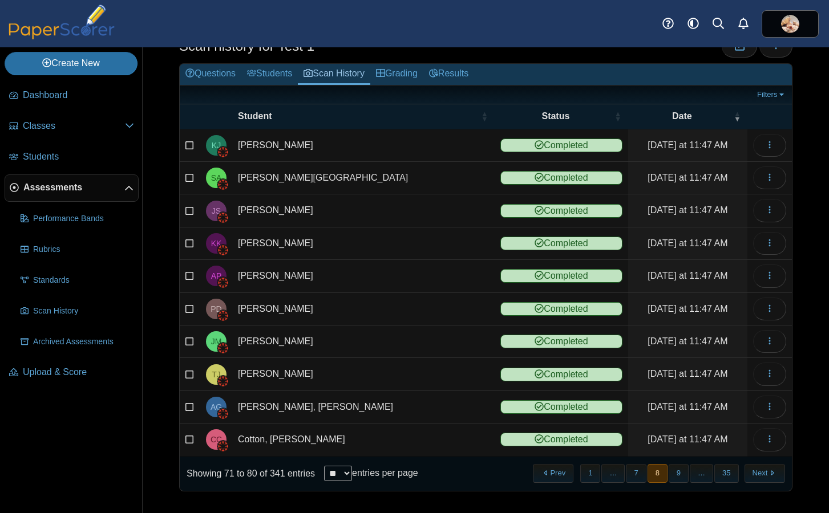
click at [754, 472] on button "Next" at bounding box center [764, 473] width 40 height 19
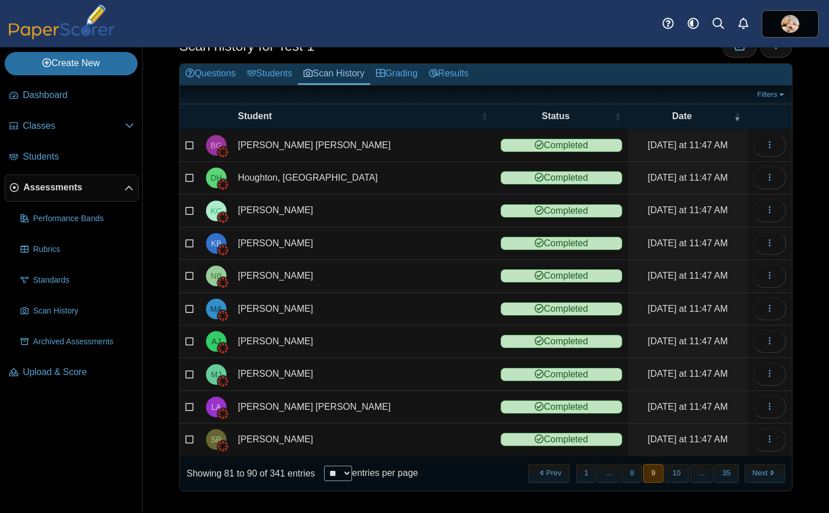
click at [754, 472] on button "Next" at bounding box center [764, 473] width 40 height 19
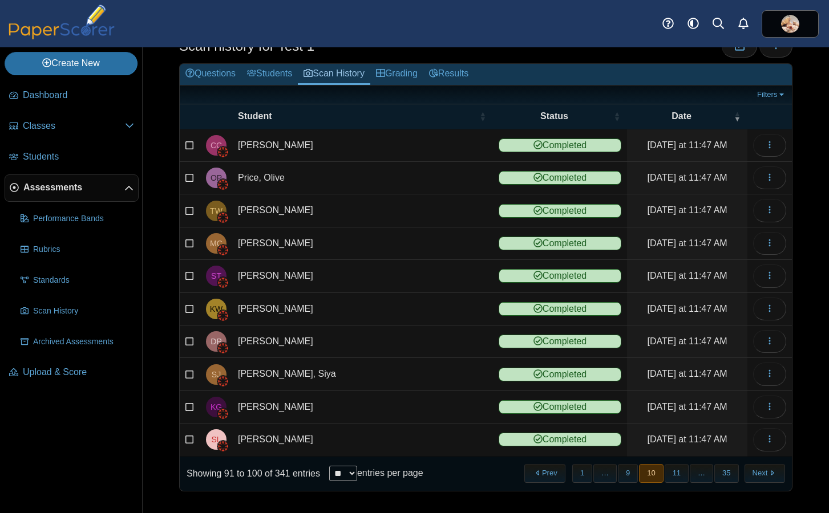
click at [754, 472] on button "Next" at bounding box center [764, 473] width 40 height 19
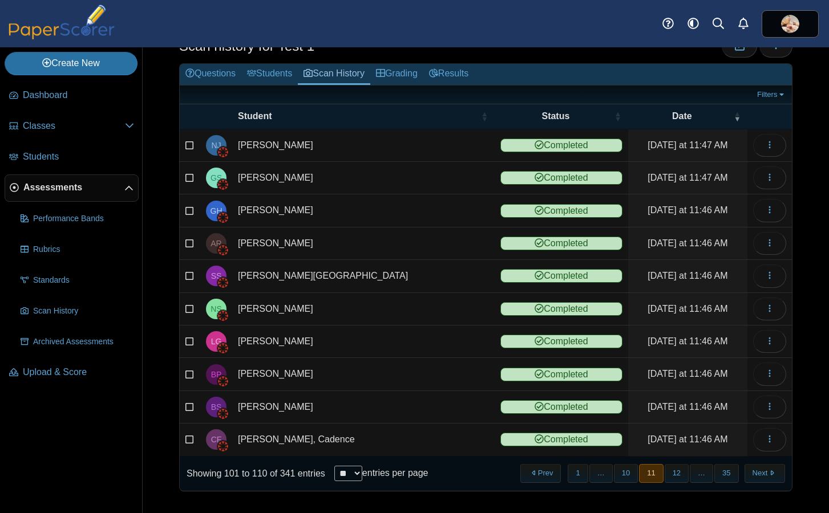
click at [754, 472] on button "Next" at bounding box center [764, 473] width 40 height 19
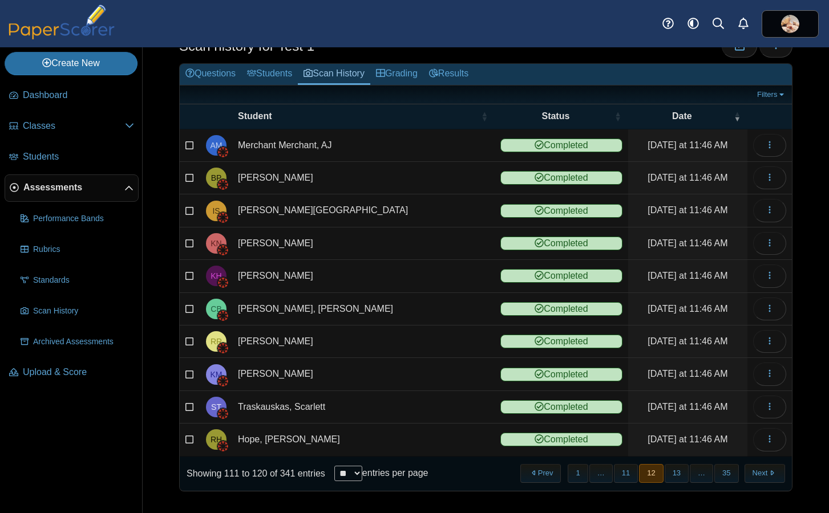
click at [754, 472] on button "Next" at bounding box center [764, 473] width 40 height 19
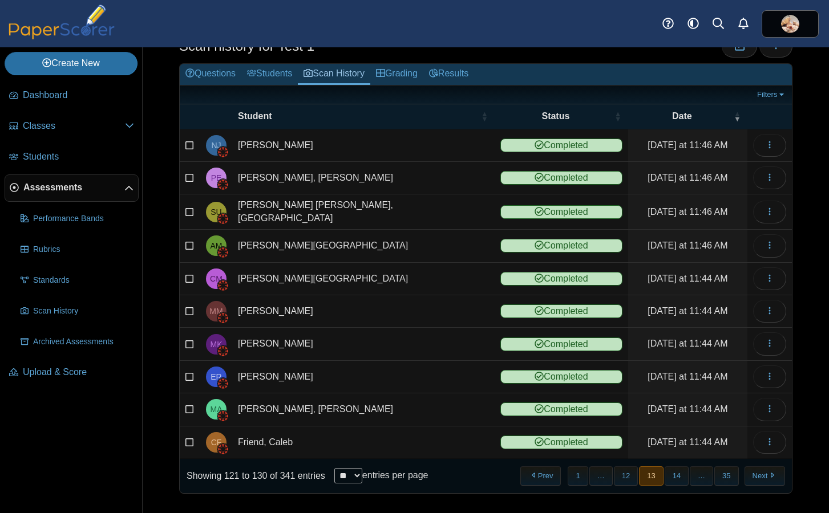
click at [754, 472] on button "Next" at bounding box center [764, 476] width 40 height 19
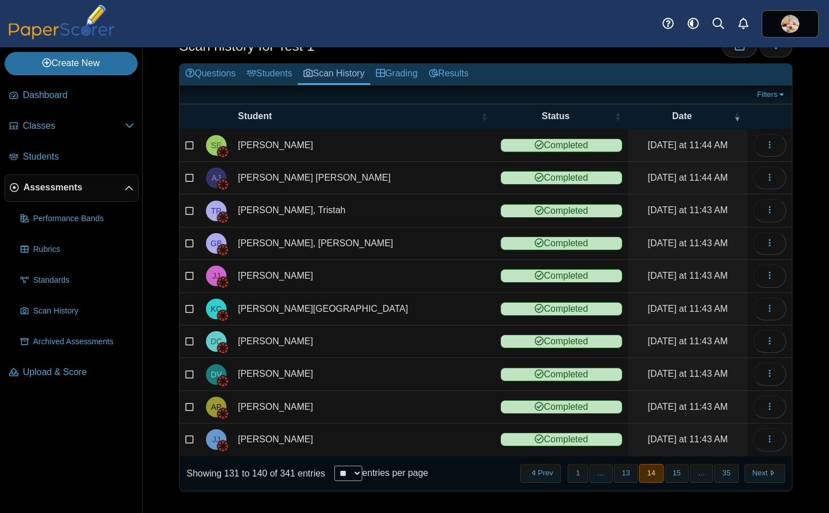
click at [754, 472] on button "Next" at bounding box center [764, 473] width 40 height 19
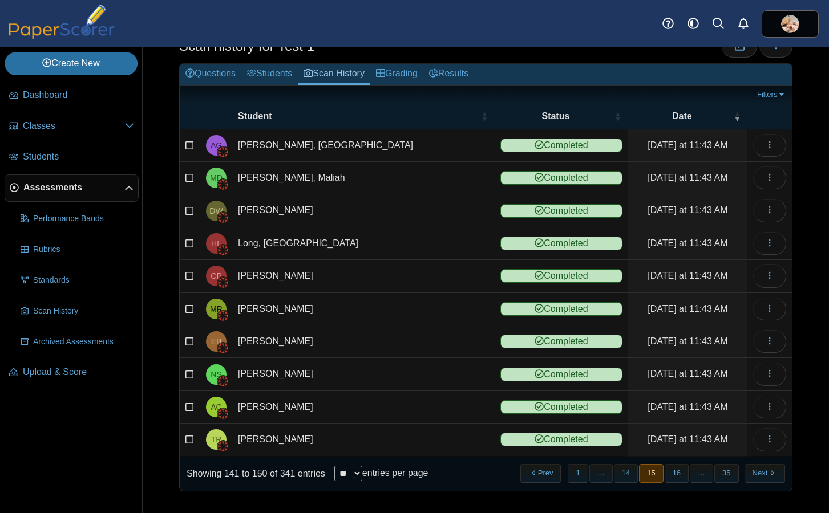
click at [754, 472] on button "Next" at bounding box center [764, 473] width 40 height 19
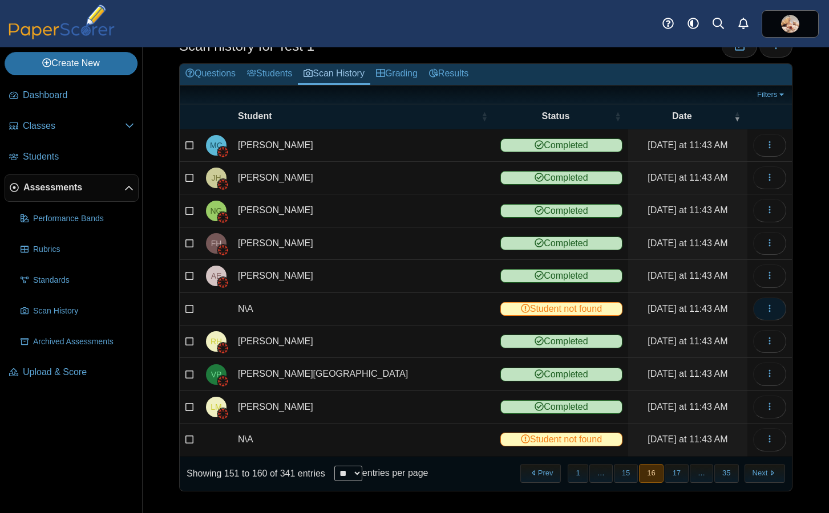
click at [765, 307] on icon "button" at bounding box center [769, 308] width 9 height 9
click at [733, 330] on link "View scanned test" at bounding box center [709, 334] width 137 height 17
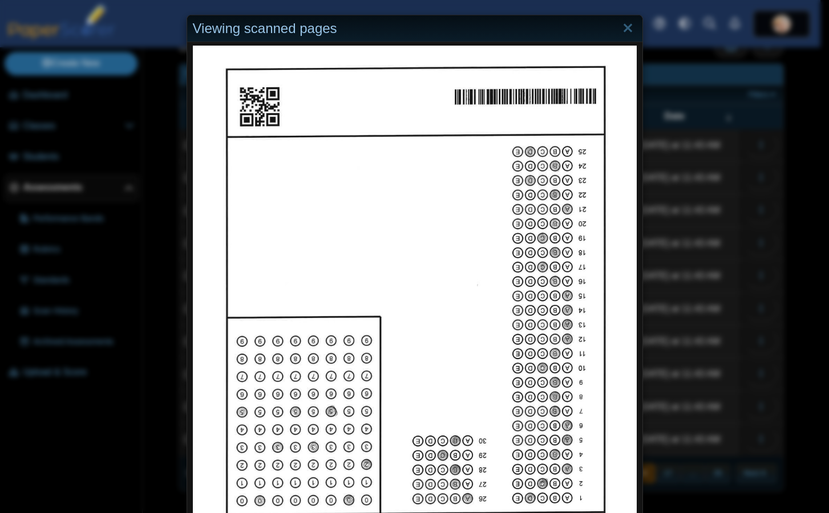
scroll to position [0, 0]
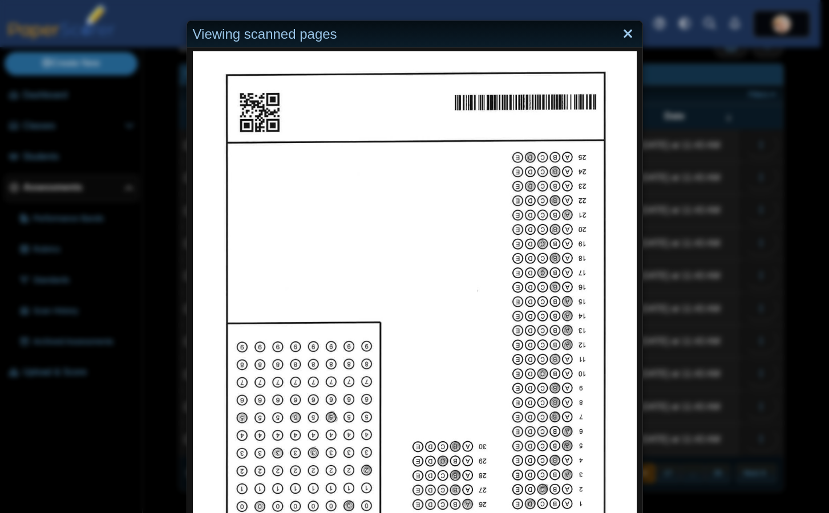
click at [621, 37] on link "Close" at bounding box center [628, 34] width 18 height 19
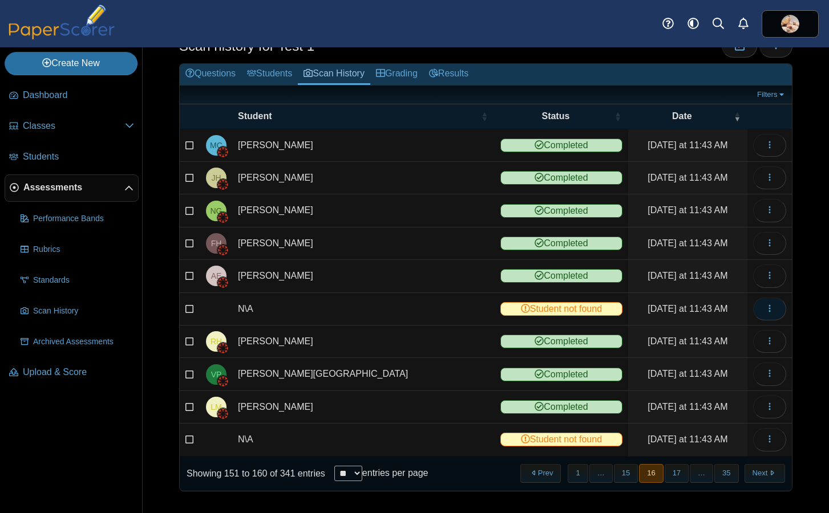
click at [765, 307] on icon "button" at bounding box center [769, 308] width 9 height 9
click at [731, 350] on link "Reassign scanned test" at bounding box center [709, 351] width 137 height 17
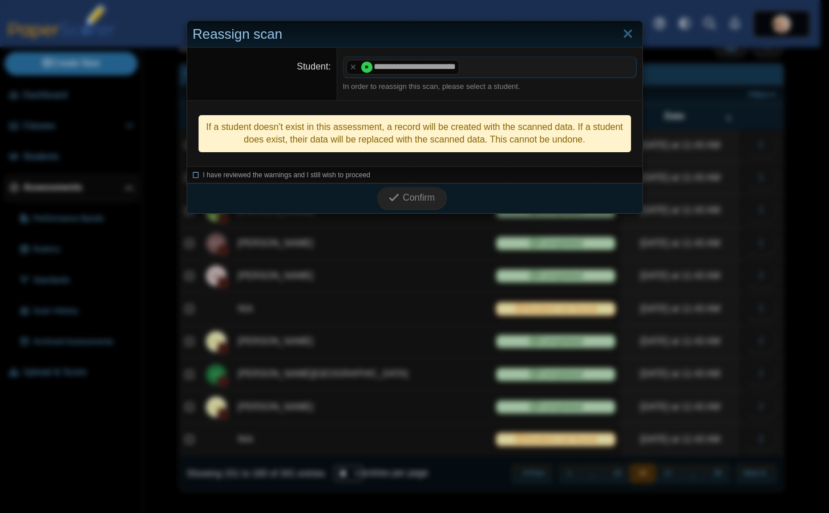
click at [193, 176] on icon at bounding box center [196, 174] width 7 height 6
click at [428, 198] on span "Confirm" at bounding box center [419, 198] width 32 height 10
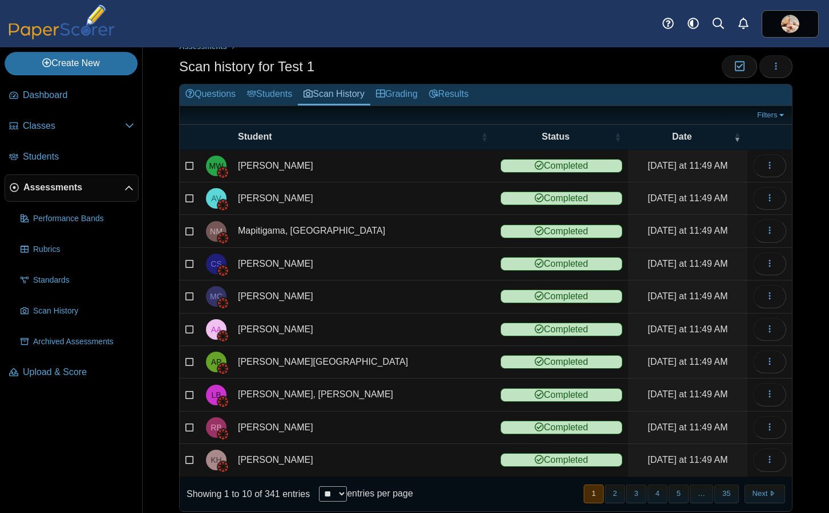
scroll to position [40, 0]
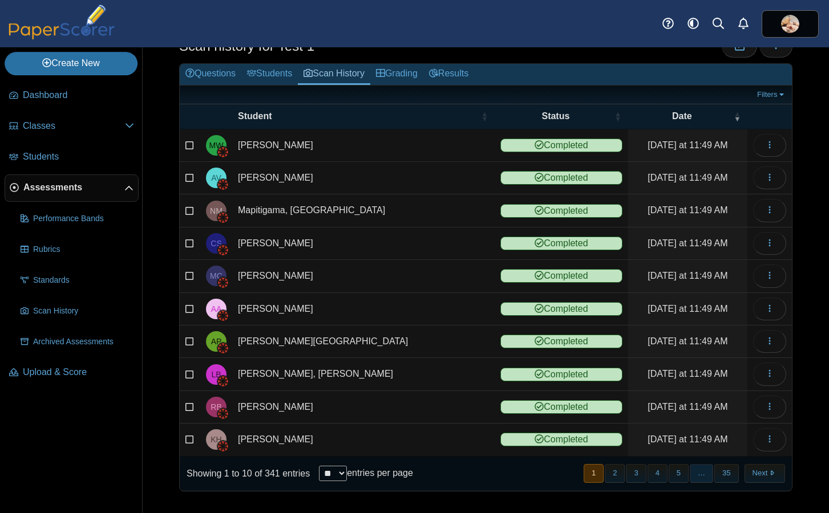
click at [694, 474] on span "…" at bounding box center [701, 473] width 23 height 19
click at [691, 477] on span "…" at bounding box center [701, 473] width 23 height 19
click at [671, 477] on button "5" at bounding box center [678, 473] width 20 height 19
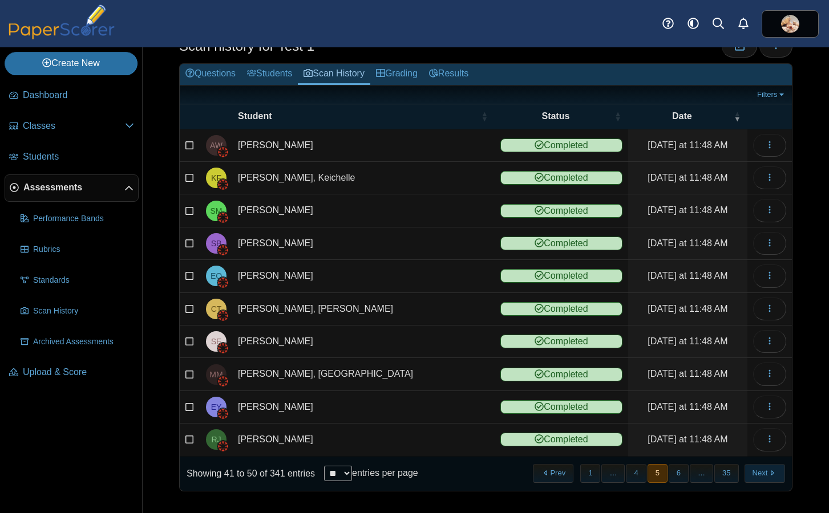
click at [749, 472] on button "Next" at bounding box center [764, 473] width 40 height 19
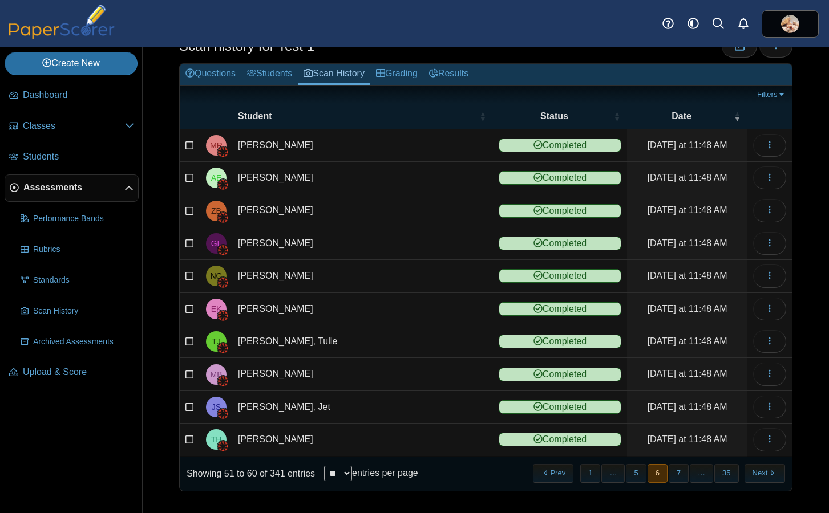
click at [749, 472] on button "Next" at bounding box center [764, 473] width 40 height 19
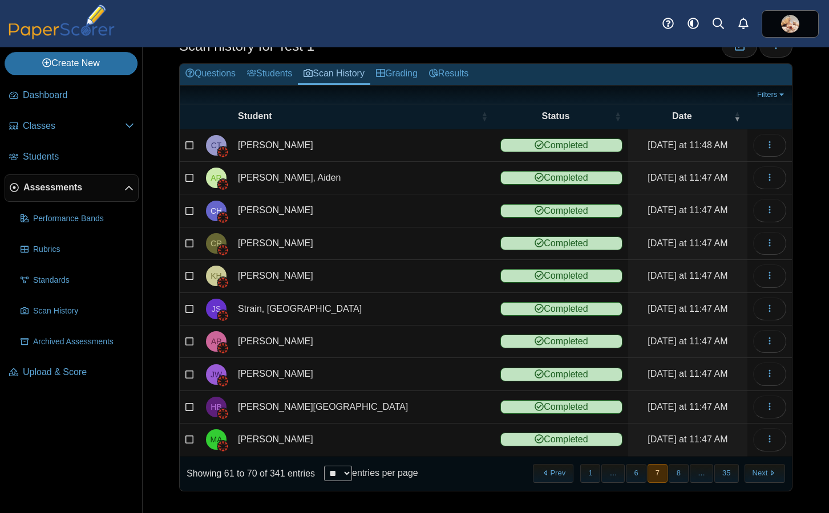
click at [749, 472] on button "Next" at bounding box center [764, 473] width 40 height 19
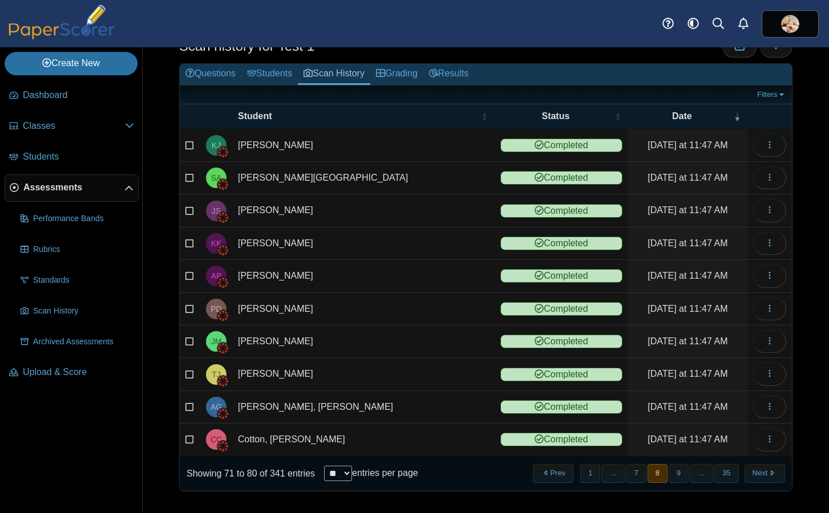
click at [749, 472] on button "Next" at bounding box center [764, 473] width 40 height 19
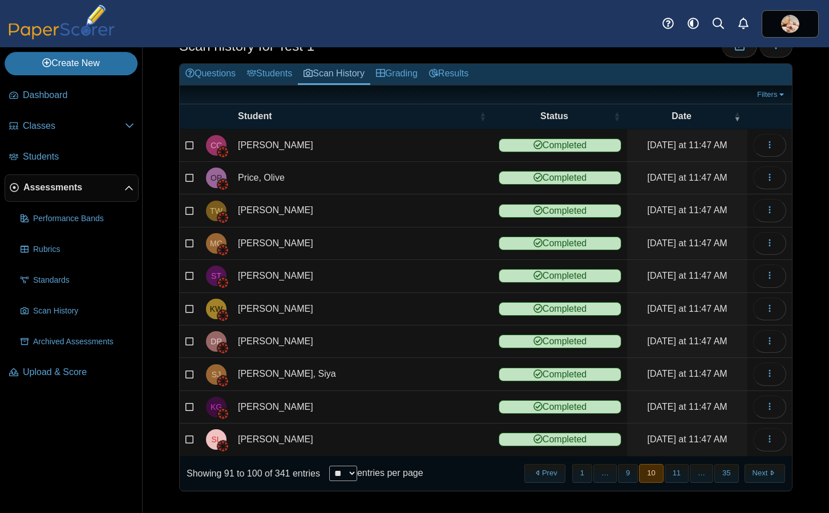
click at [749, 472] on button "Next" at bounding box center [764, 473] width 40 height 19
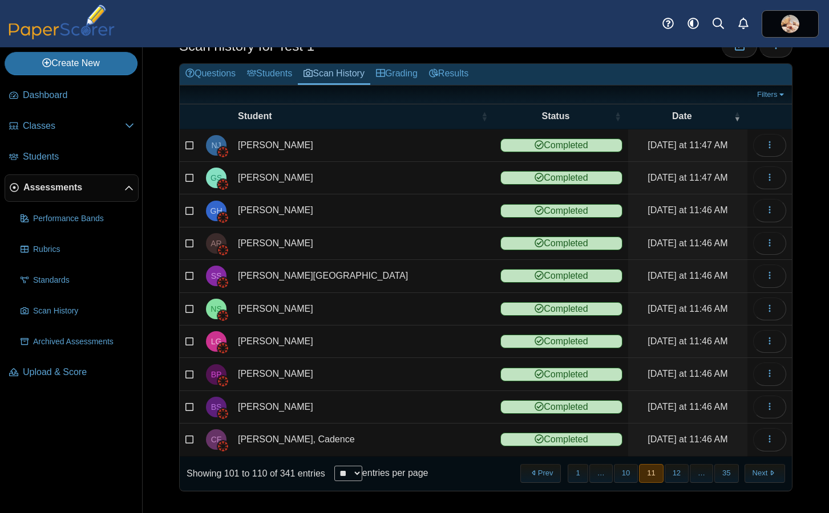
click at [749, 472] on button "Next" at bounding box center [764, 473] width 40 height 19
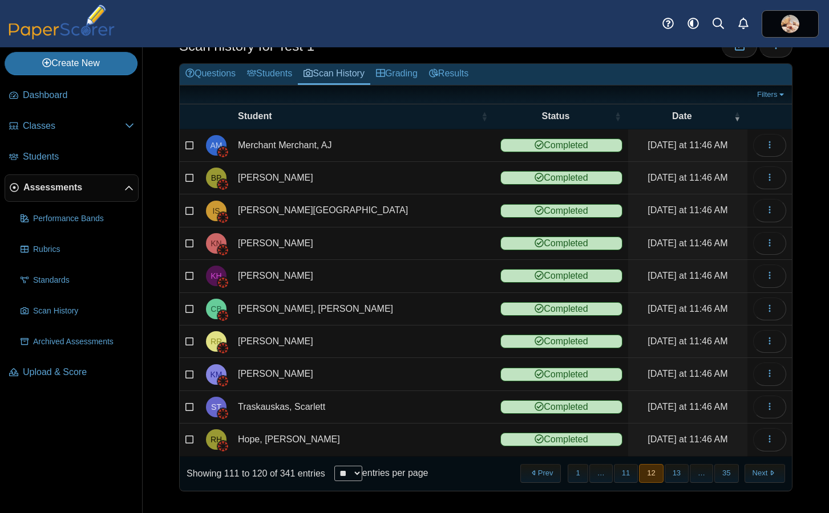
click at [749, 472] on button "Next" at bounding box center [764, 473] width 40 height 19
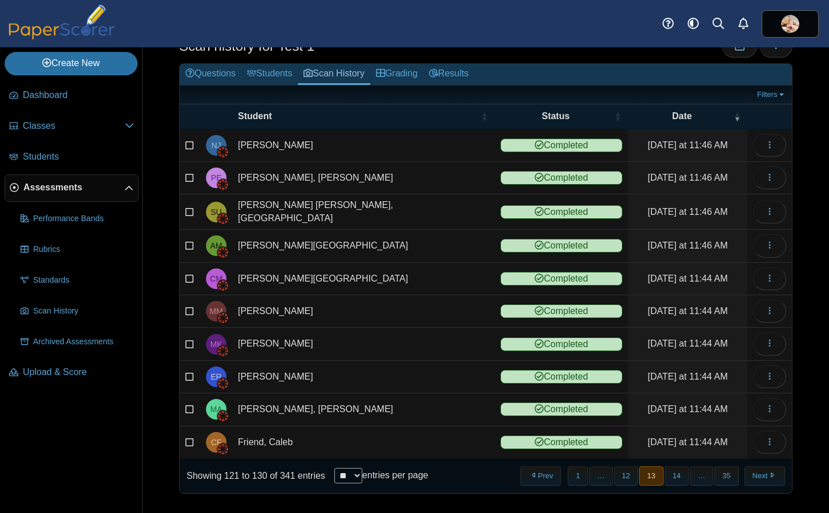
click at [749, 472] on button "Next" at bounding box center [764, 476] width 40 height 19
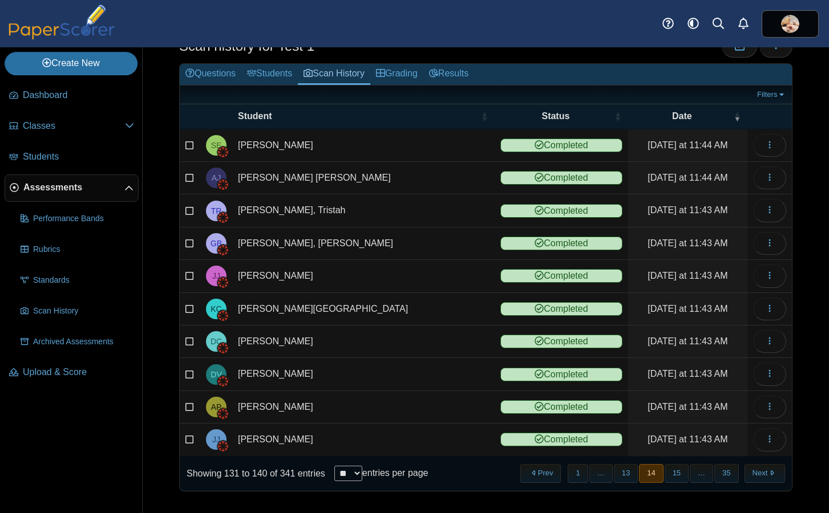
click at [749, 472] on button "Next" at bounding box center [764, 473] width 40 height 19
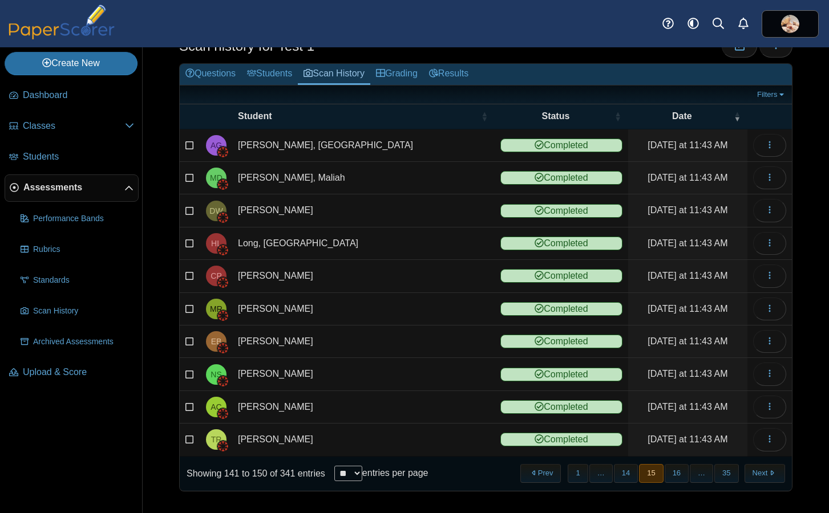
click at [749, 472] on button "Next" at bounding box center [764, 473] width 40 height 19
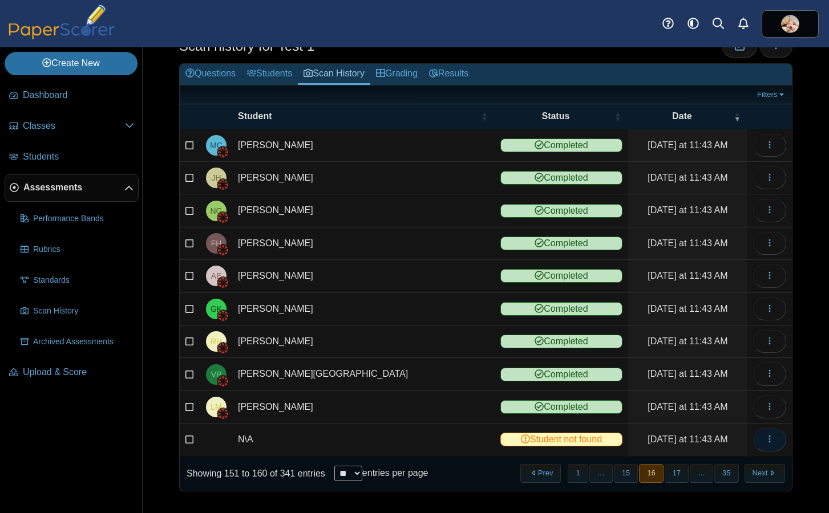
click at [765, 440] on icon "button" at bounding box center [769, 439] width 9 height 9
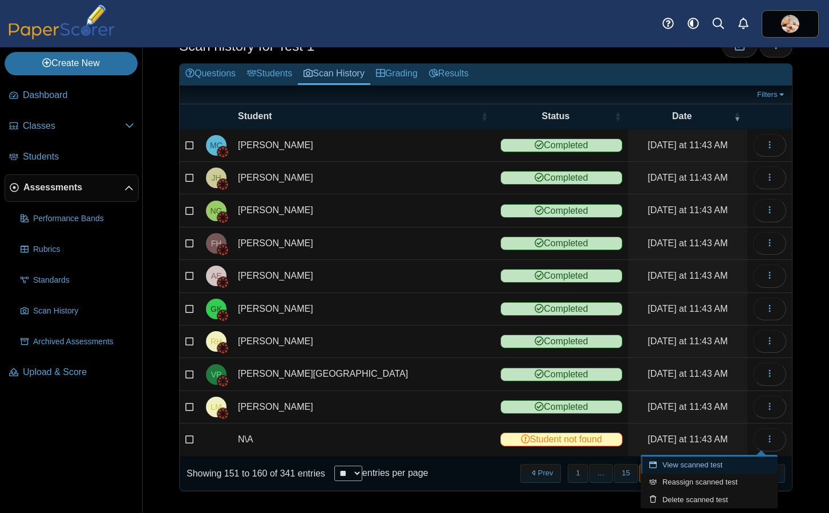
click at [741, 465] on link "View scanned test" at bounding box center [709, 465] width 137 height 17
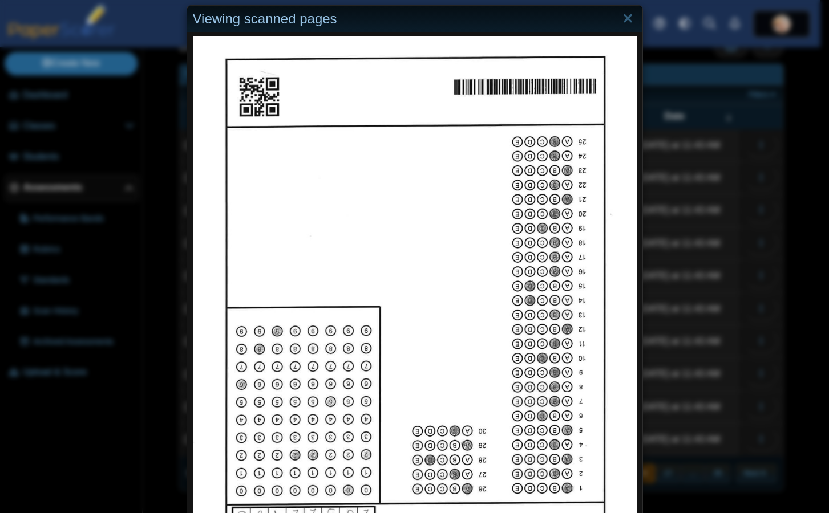
scroll to position [0, 0]
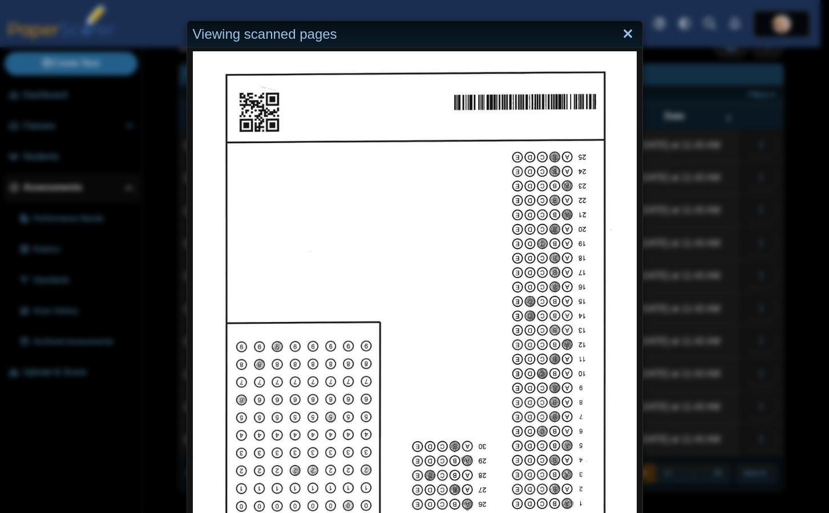
click at [623, 33] on link "Close" at bounding box center [628, 34] width 18 height 19
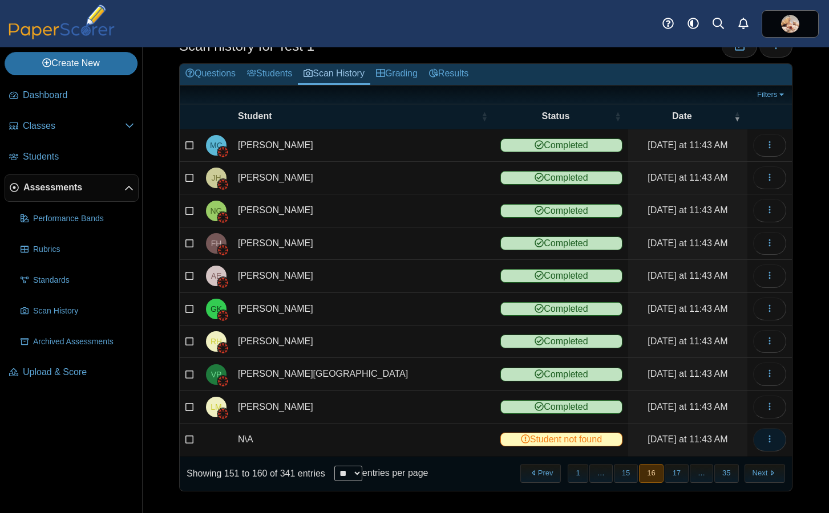
click at [765, 441] on icon "button" at bounding box center [769, 439] width 9 height 9
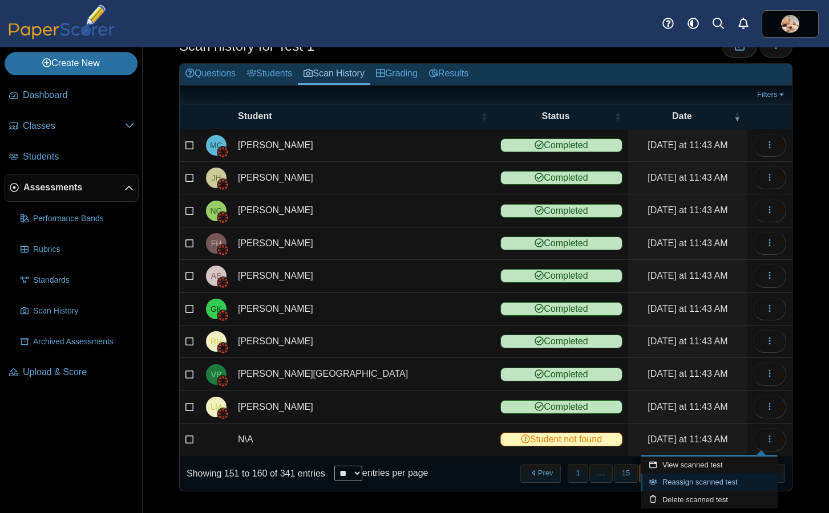
click at [727, 482] on link "Reassign scanned test" at bounding box center [709, 482] width 137 height 17
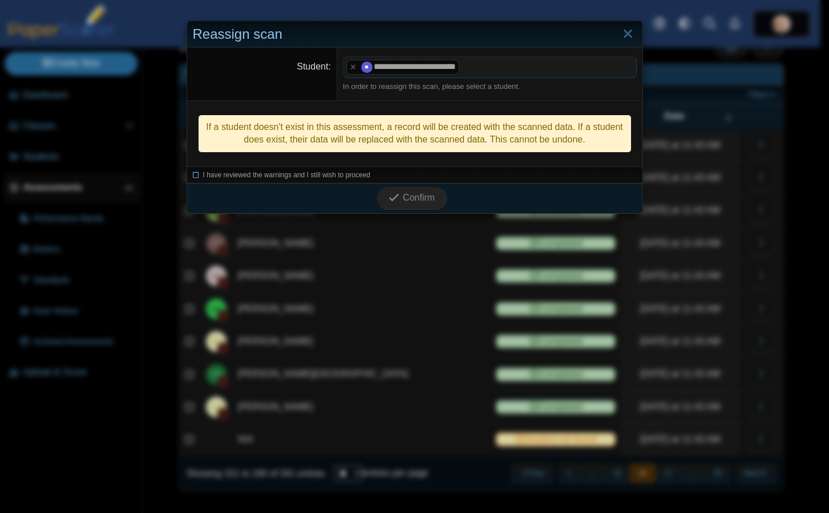
click at [193, 175] on icon at bounding box center [196, 174] width 7 height 6
click at [403, 194] on span "Confirm" at bounding box center [419, 198] width 32 height 10
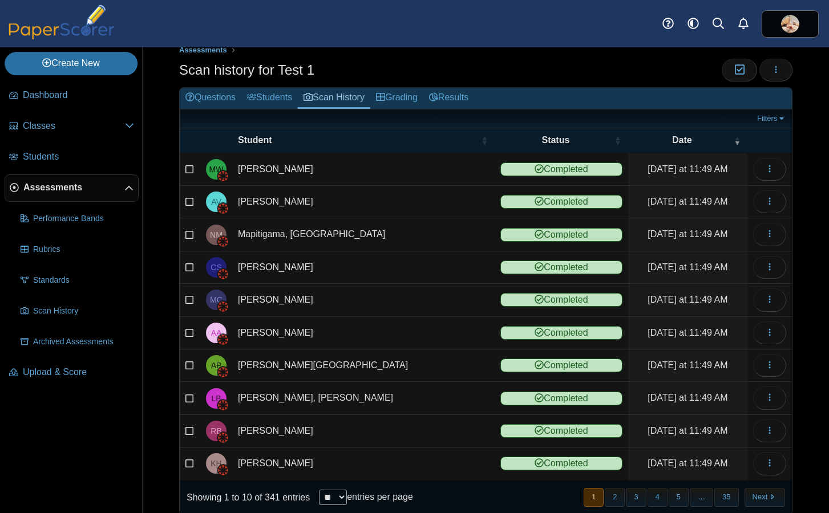
scroll to position [40, 0]
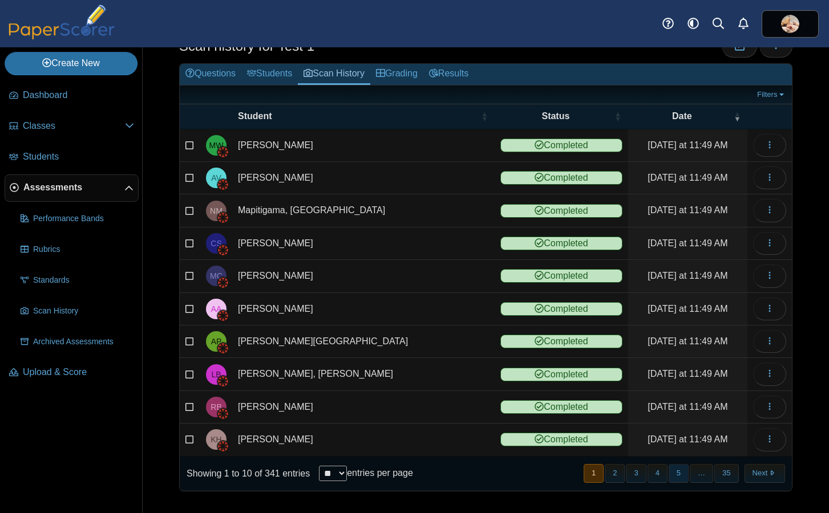
click at [668, 473] on button "5" at bounding box center [678, 473] width 20 height 19
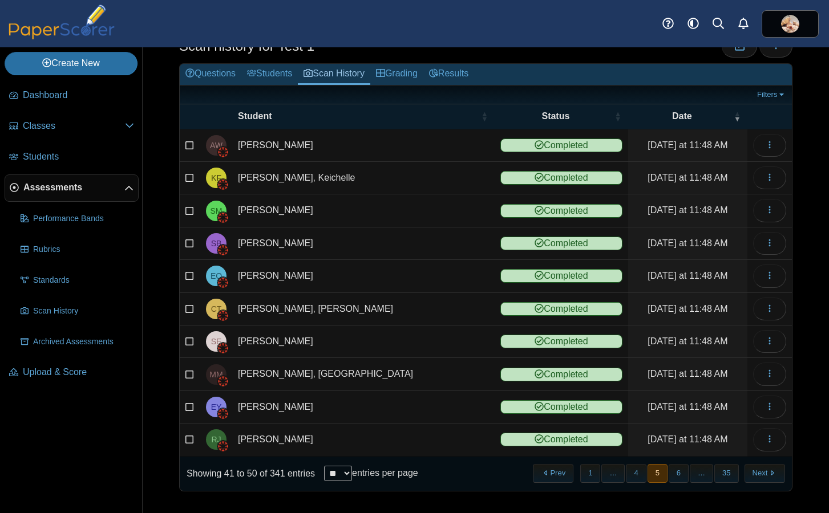
click at [350, 475] on select "** ** ** ***" at bounding box center [338, 473] width 28 height 15
select select "***"
click at [325, 466] on select "** ** ** ***" at bounding box center [338, 473] width 28 height 15
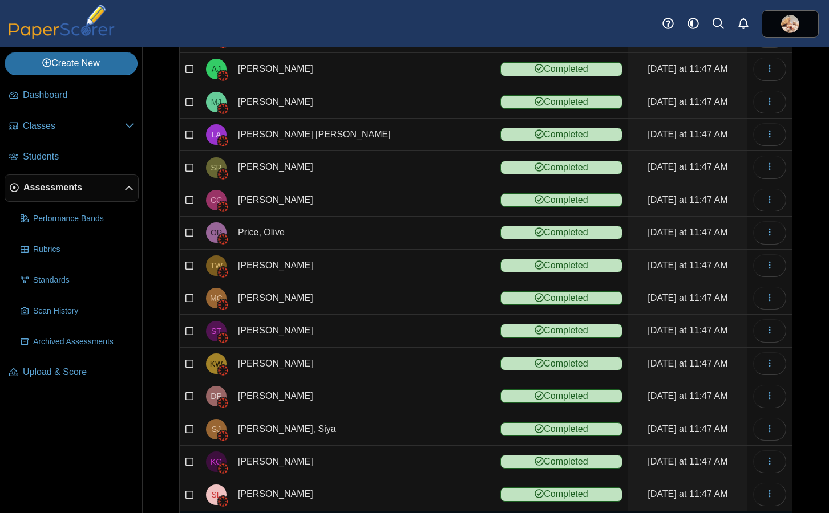
scroll to position [2987, 0]
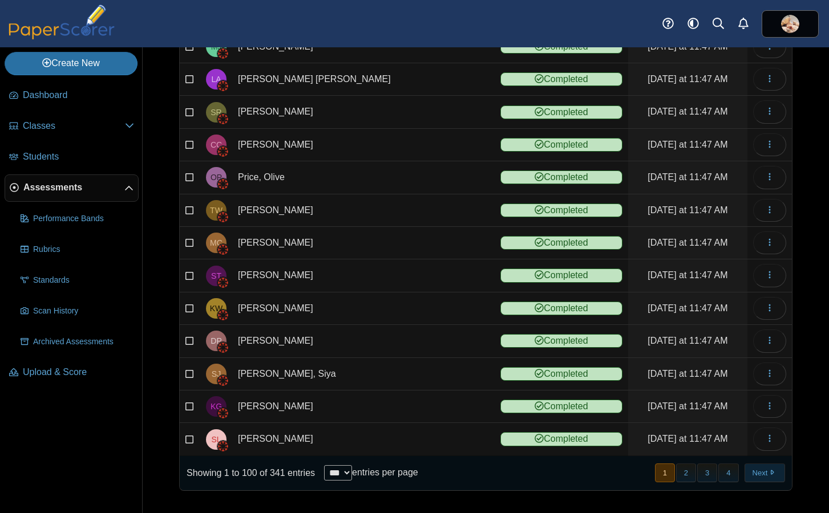
click at [753, 475] on button "Next" at bounding box center [764, 473] width 40 height 19
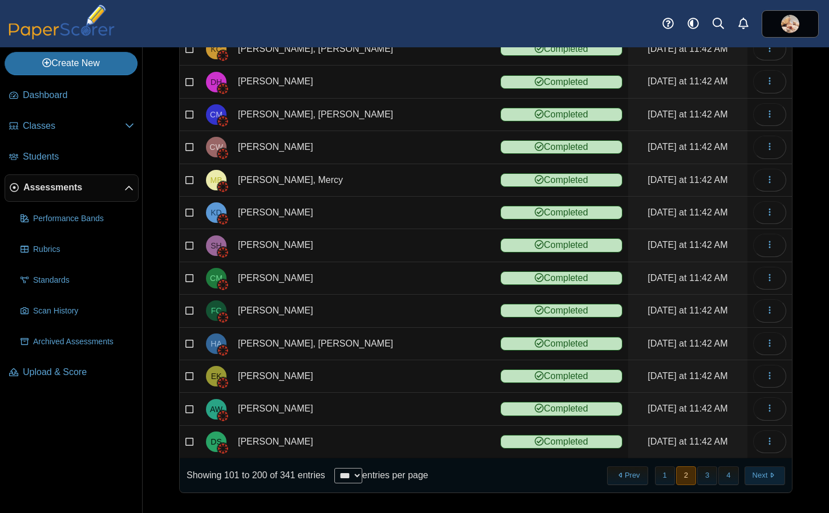
click at [749, 472] on button "Next" at bounding box center [764, 476] width 40 height 19
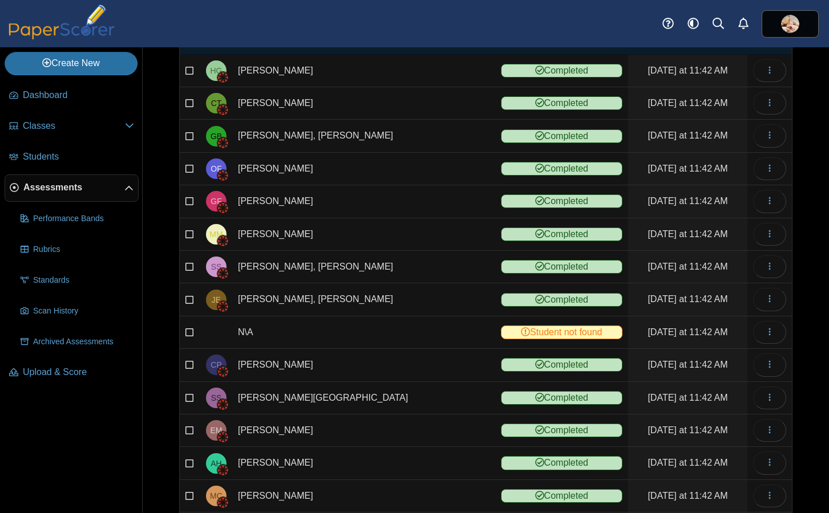
scroll to position [117, 0]
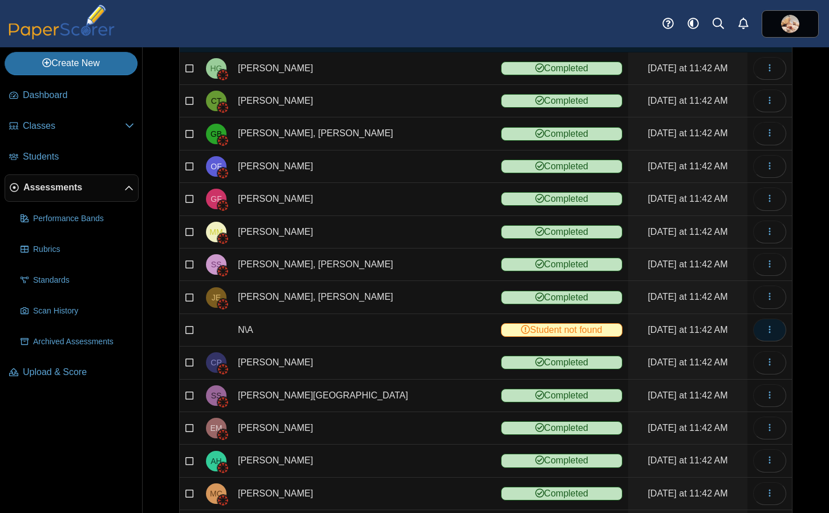
click at [765, 330] on icon "button" at bounding box center [769, 329] width 9 height 9
click at [727, 354] on link "View scanned test" at bounding box center [709, 355] width 137 height 17
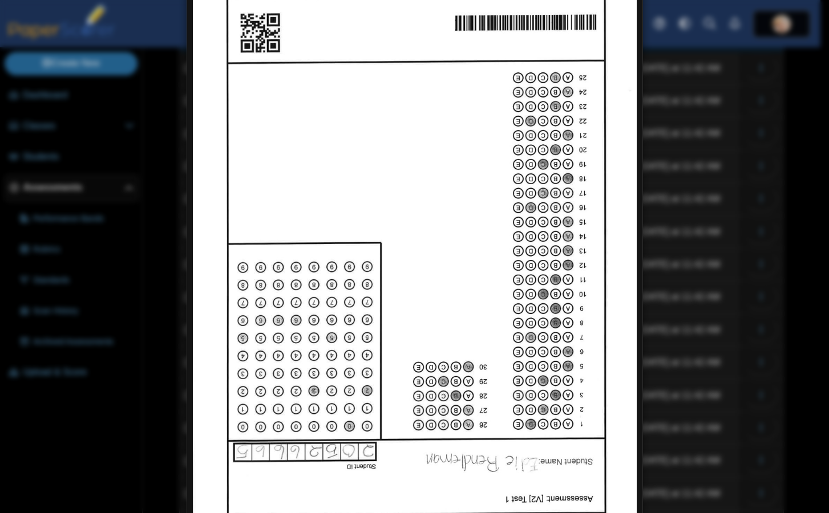
scroll to position [0, 0]
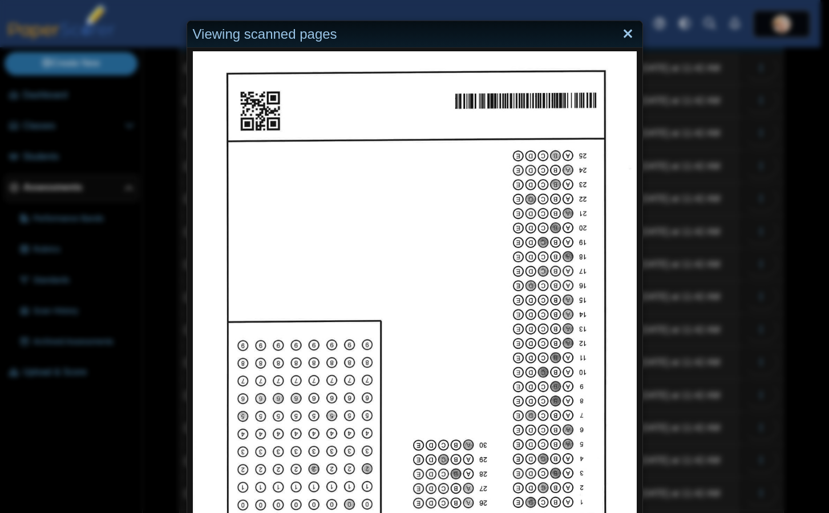
click at [622, 34] on link "Close" at bounding box center [628, 34] width 18 height 19
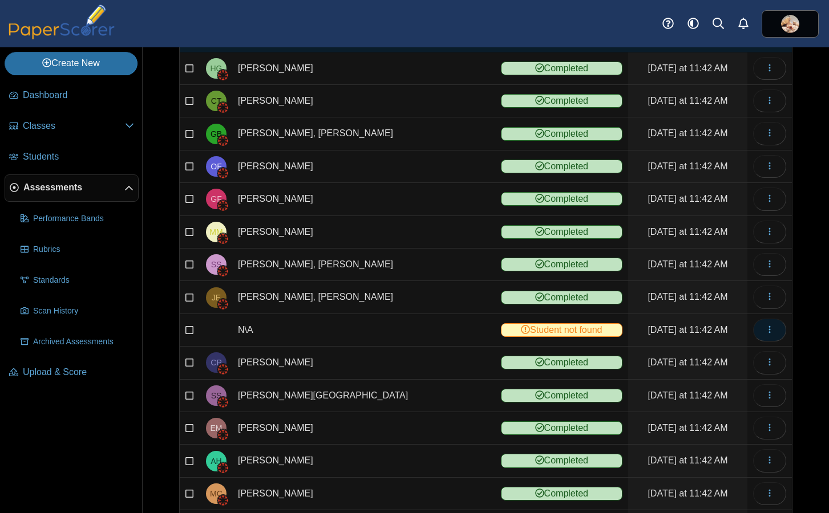
click at [768, 329] on use "button" at bounding box center [769, 329] width 2 height 7
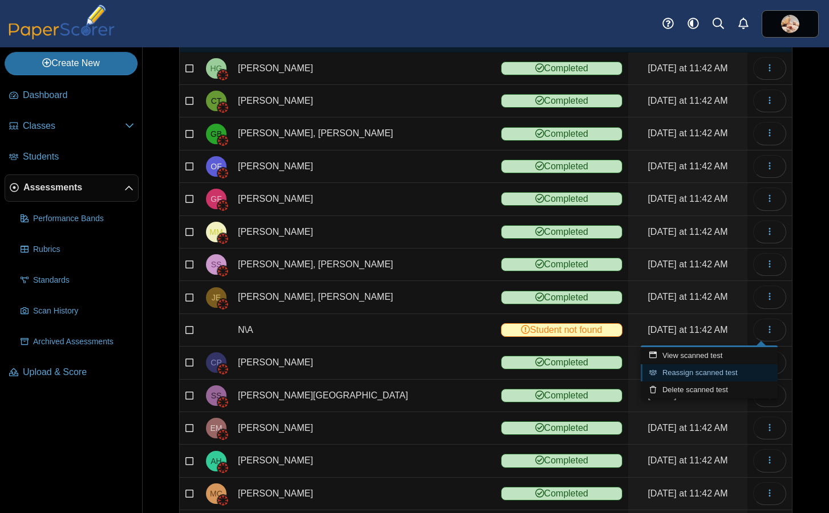
click at [727, 374] on link "Reassign scanned test" at bounding box center [709, 372] width 137 height 17
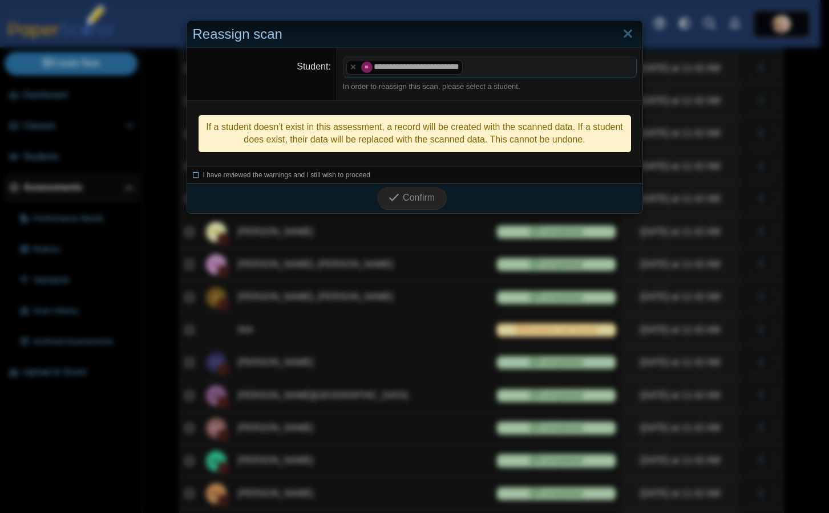
click at [193, 175] on icon at bounding box center [196, 174] width 7 height 6
click at [393, 197] on icon "submit" at bounding box center [393, 197] width 11 height 11
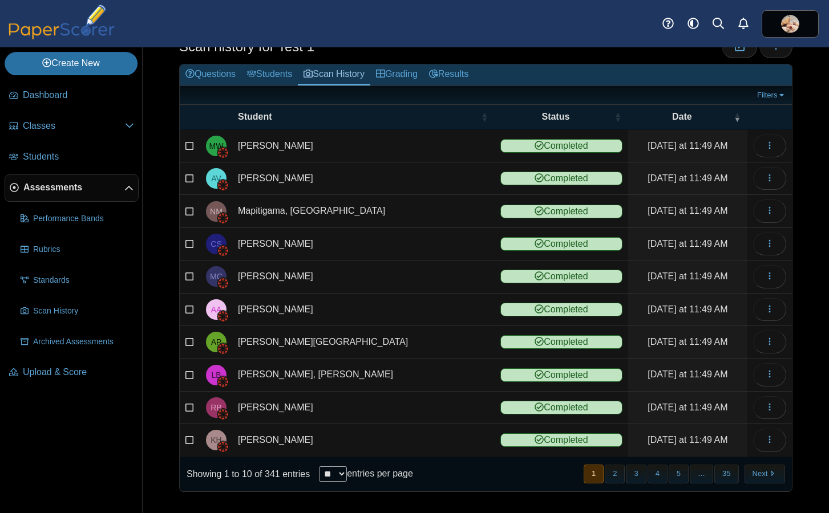
scroll to position [40, 0]
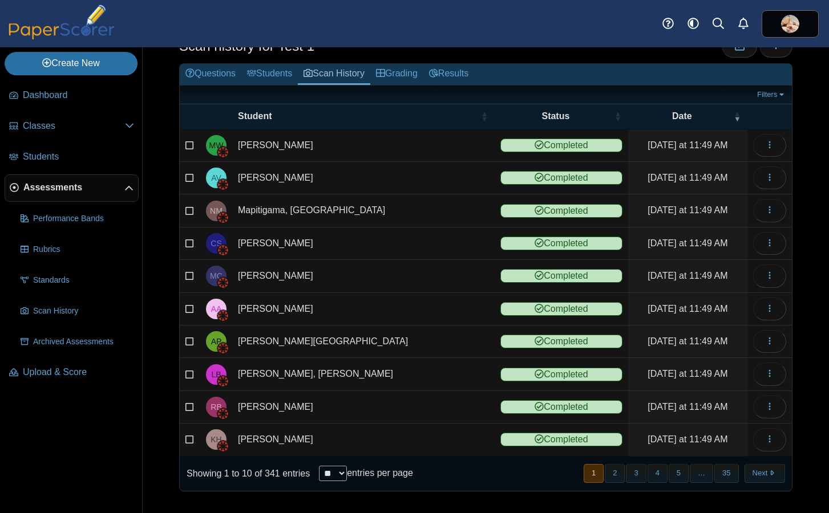
click at [344, 473] on select "** ** ** ***" at bounding box center [333, 473] width 28 height 15
select select "***"
click at [320, 466] on select "** ** ** ***" at bounding box center [333, 473] width 28 height 15
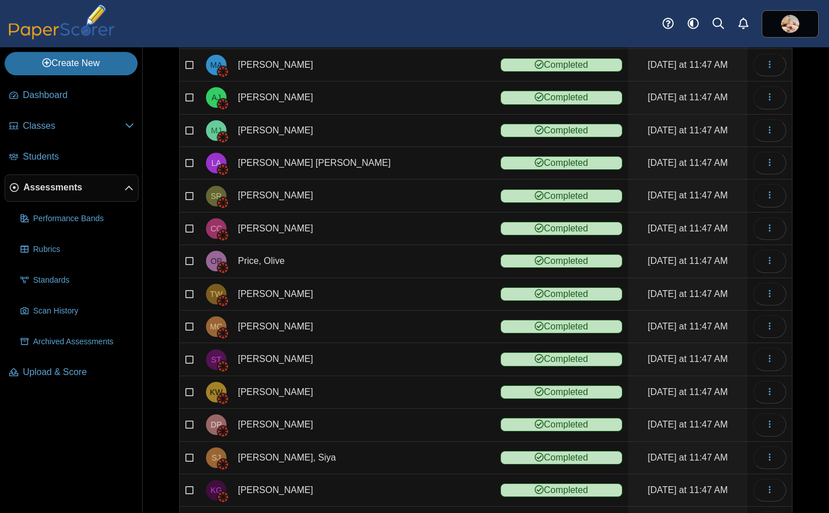
scroll to position [2987, 0]
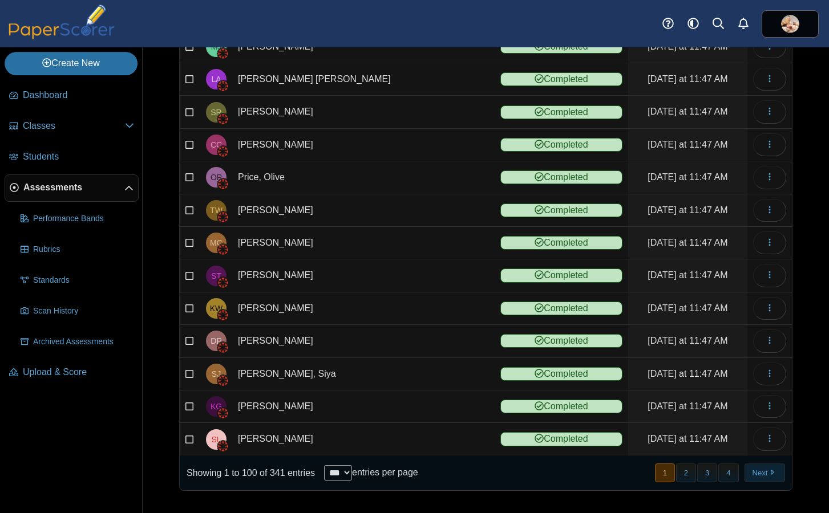
click at [747, 474] on button "Next" at bounding box center [764, 473] width 40 height 19
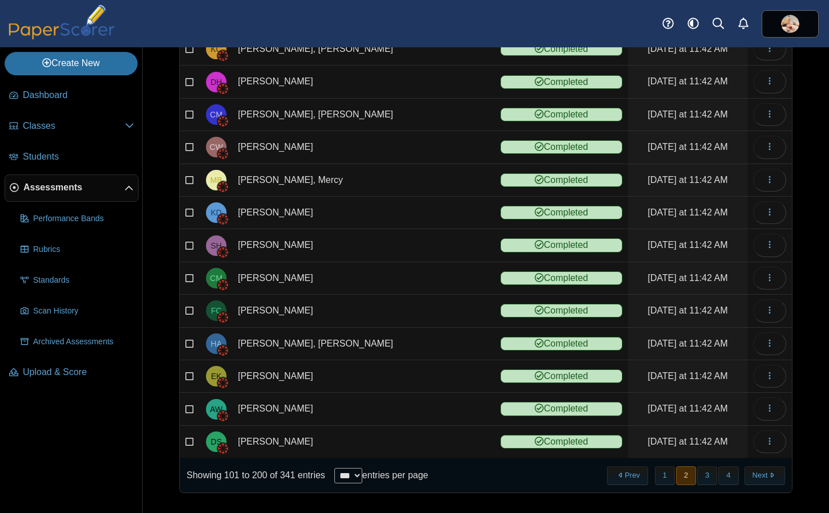
click at [747, 474] on button "Next" at bounding box center [764, 476] width 40 height 19
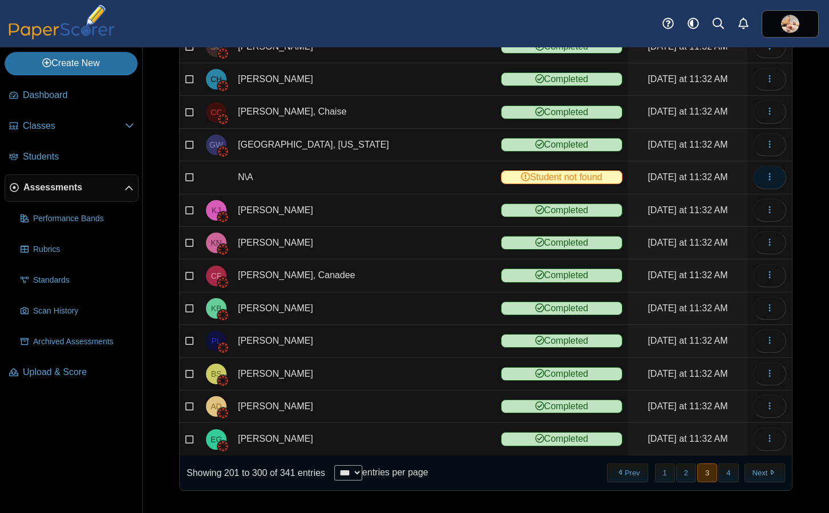
click at [765, 175] on icon "button" at bounding box center [769, 176] width 9 height 9
click at [720, 202] on link "View scanned test" at bounding box center [709, 202] width 137 height 17
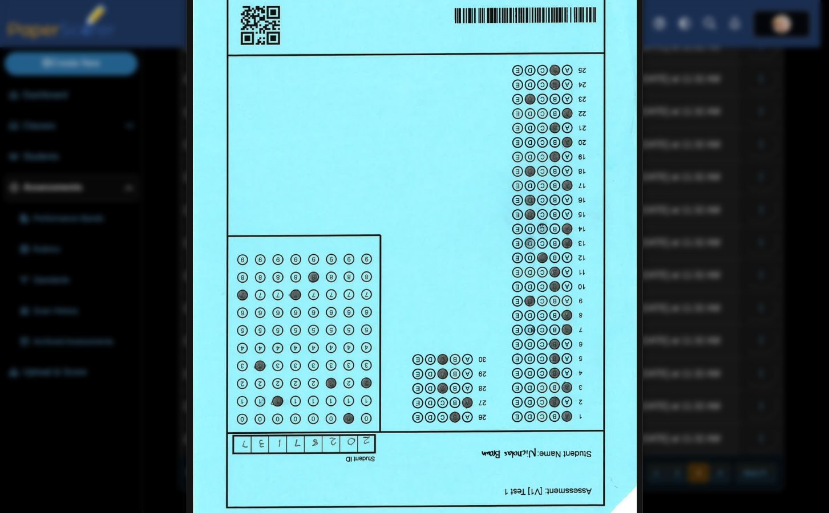
scroll to position [0, 0]
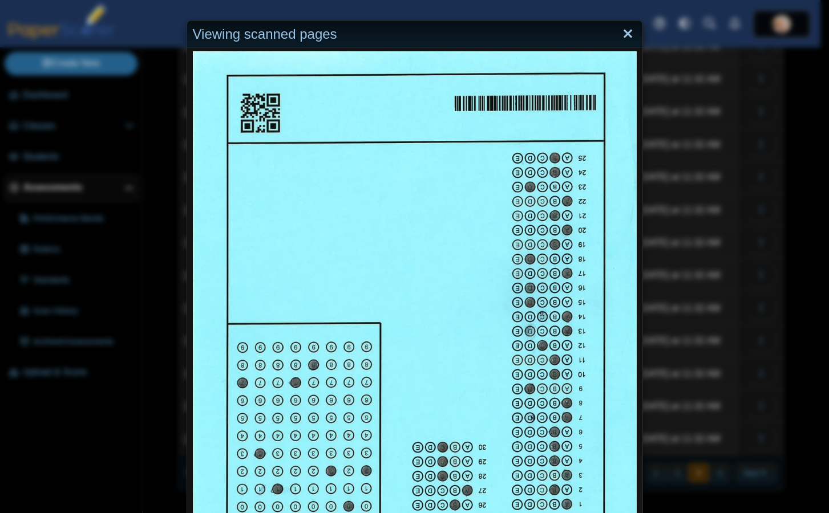
click at [619, 34] on link "Close" at bounding box center [628, 34] width 18 height 19
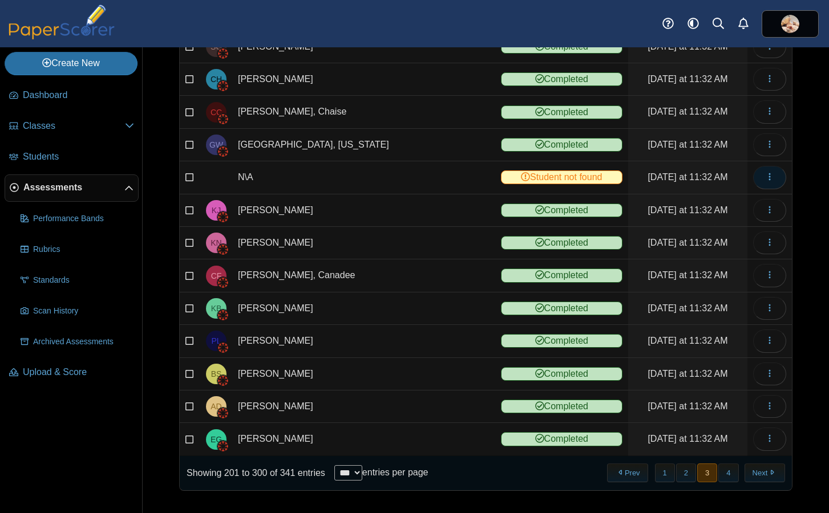
click at [765, 179] on button "button" at bounding box center [769, 177] width 33 height 23
click at [718, 217] on link "Reassign scanned test" at bounding box center [709, 220] width 137 height 17
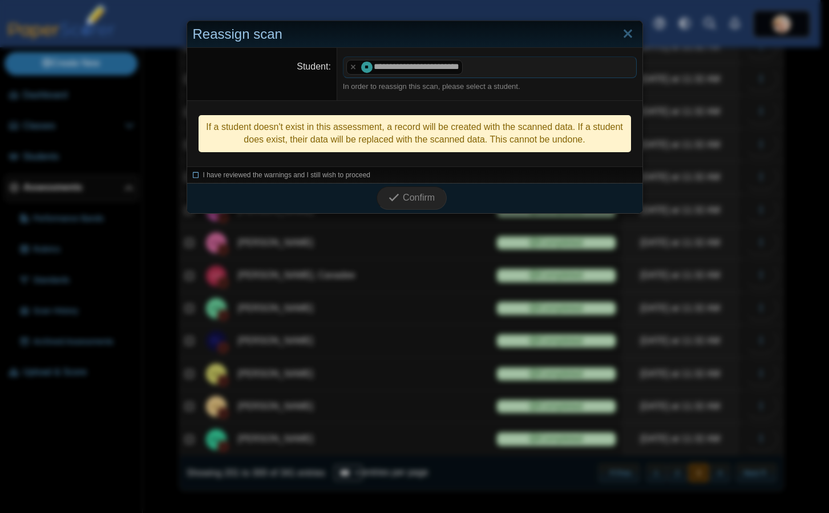
click at [193, 177] on icon at bounding box center [196, 174] width 7 height 6
click at [403, 195] on span "Confirm" at bounding box center [419, 198] width 32 height 10
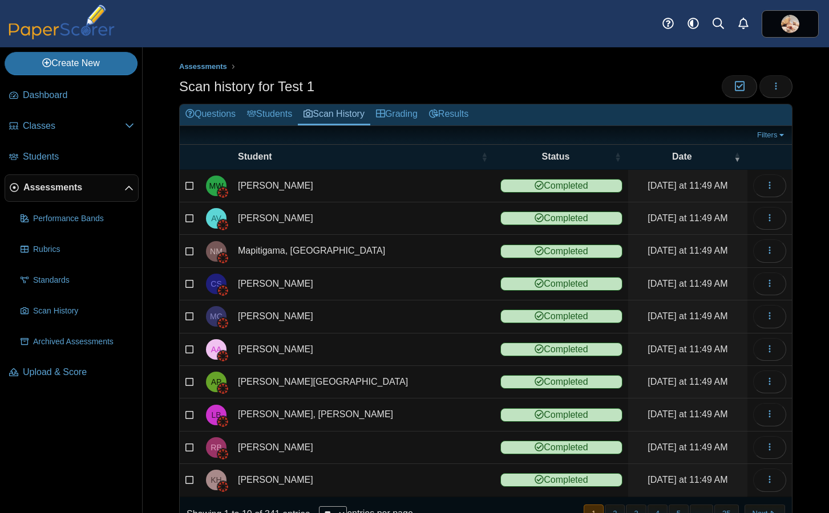
scroll to position [40, 0]
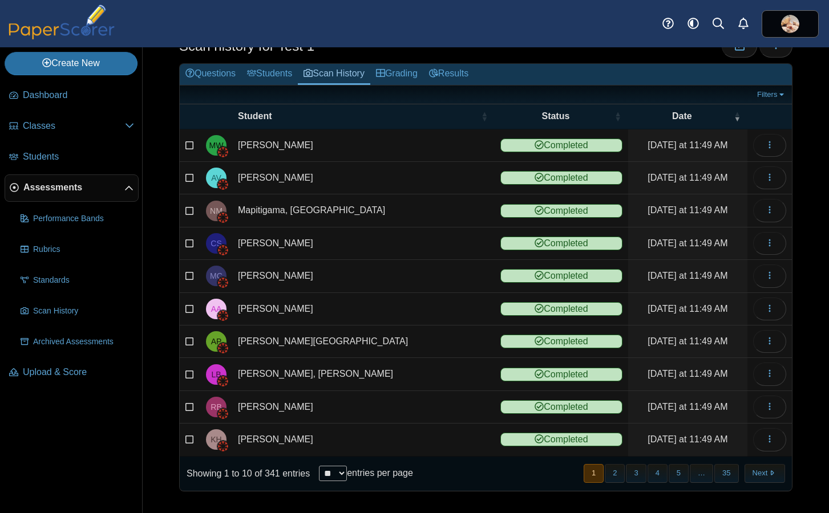
click at [346, 473] on select "** ** ** ***" at bounding box center [333, 473] width 28 height 15
select select "***"
click at [320, 466] on select "** ** ** ***" at bounding box center [333, 473] width 28 height 15
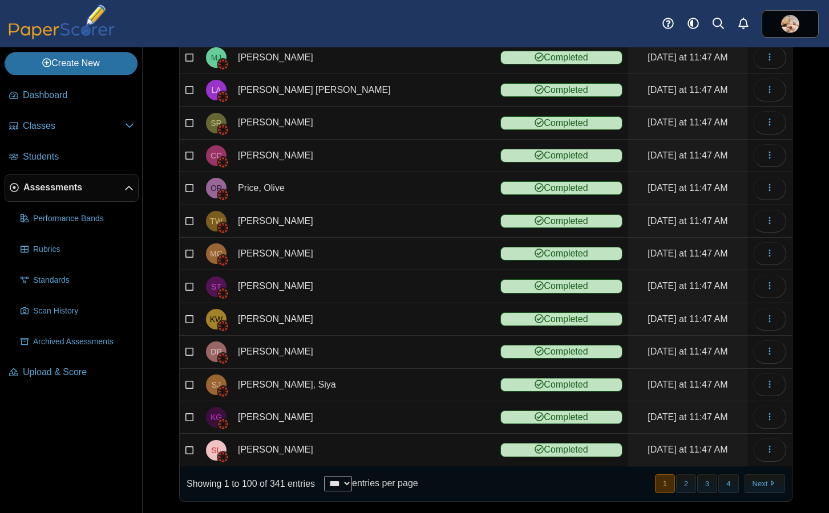
scroll to position [2987, 0]
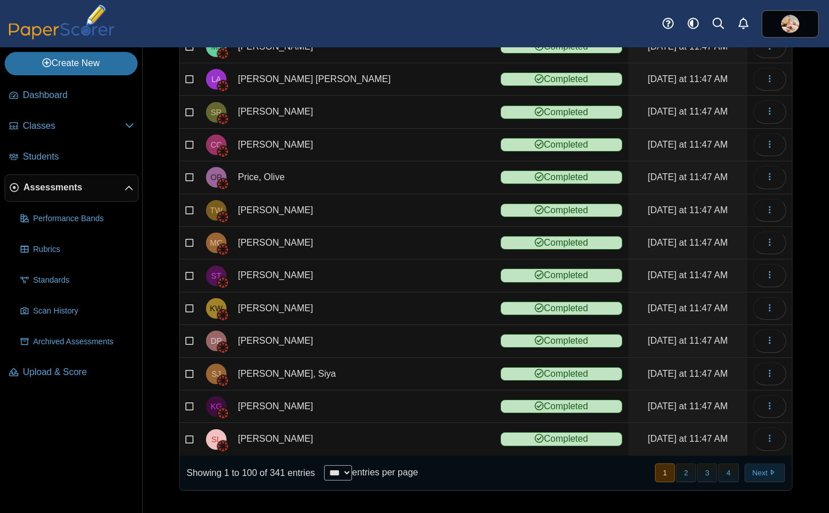
click at [752, 474] on button "Next" at bounding box center [764, 473] width 40 height 19
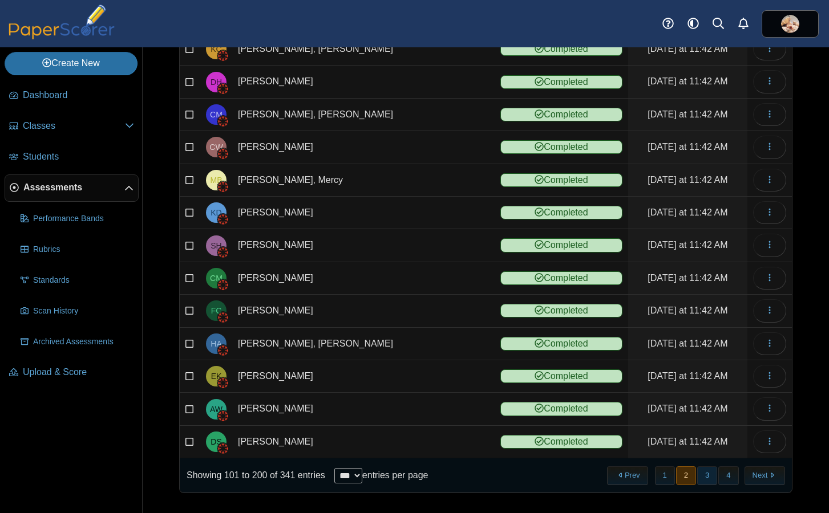
click at [700, 474] on button "3" at bounding box center [707, 476] width 20 height 19
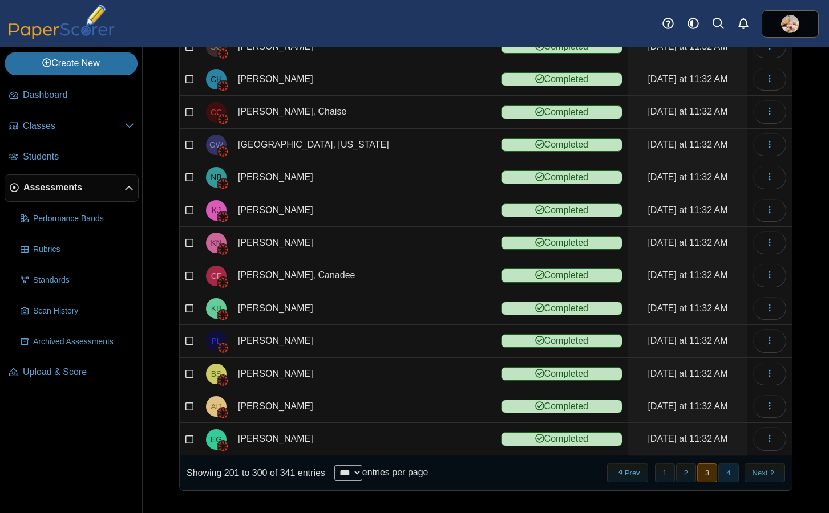
click at [722, 472] on button "4" at bounding box center [728, 473] width 20 height 19
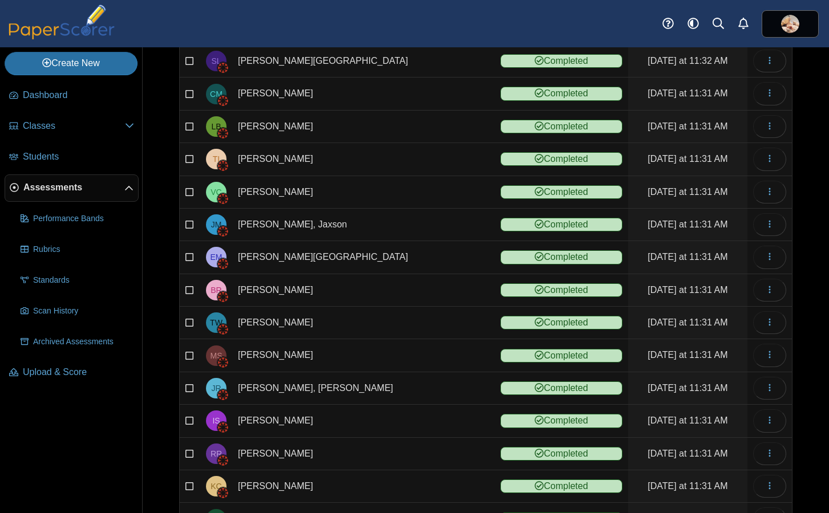
scroll to position [0, 0]
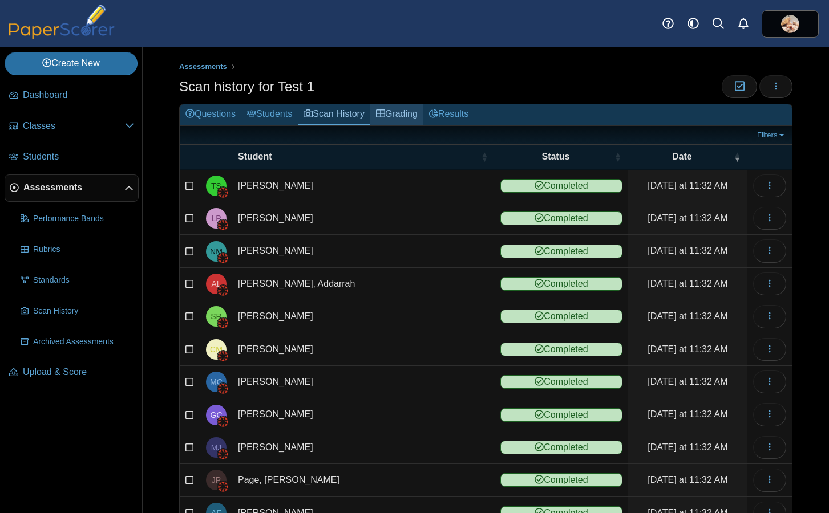
click at [408, 114] on link "Grading" at bounding box center [396, 114] width 53 height 21
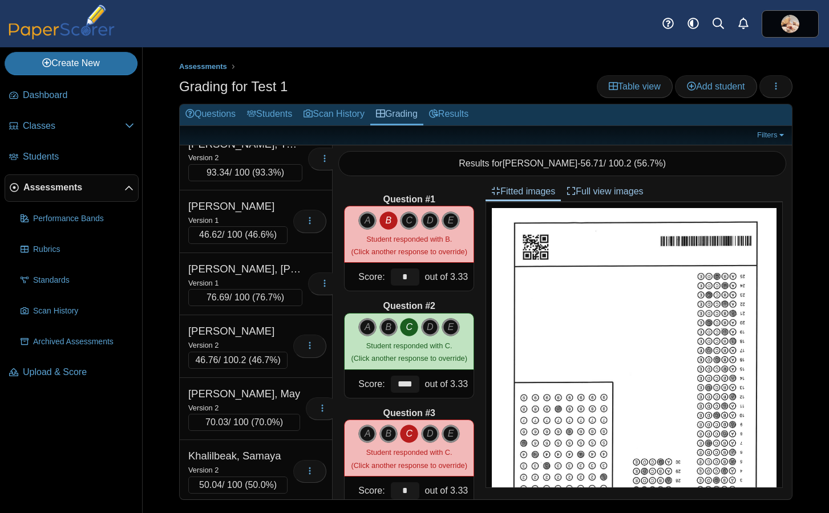
scroll to position [10122, 0]
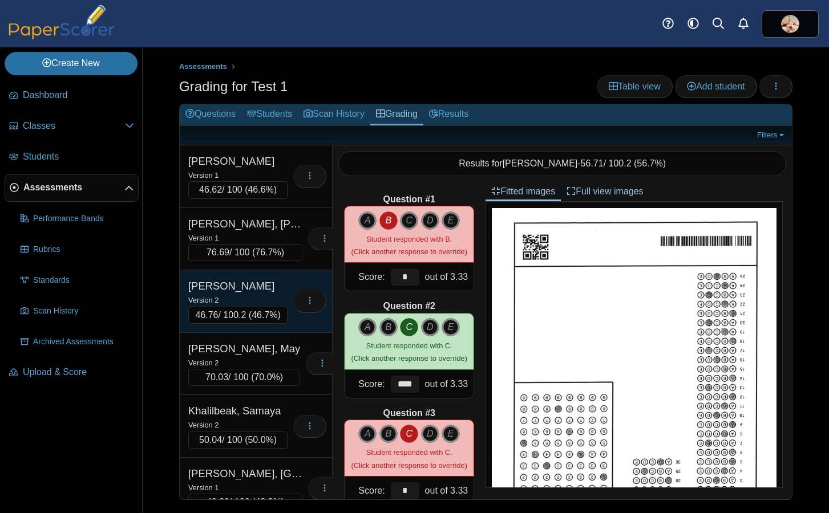
click at [260, 294] on div "Kash, Kai" at bounding box center [237, 286] width 99 height 15
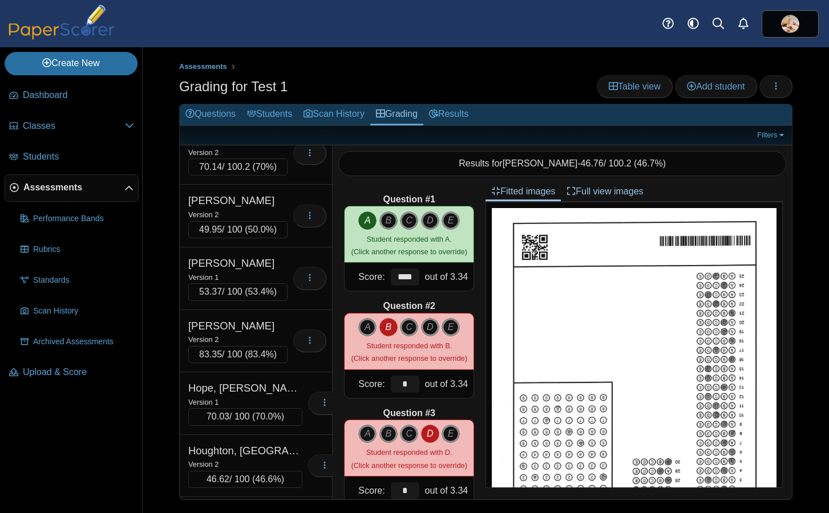
scroll to position [8333, 0]
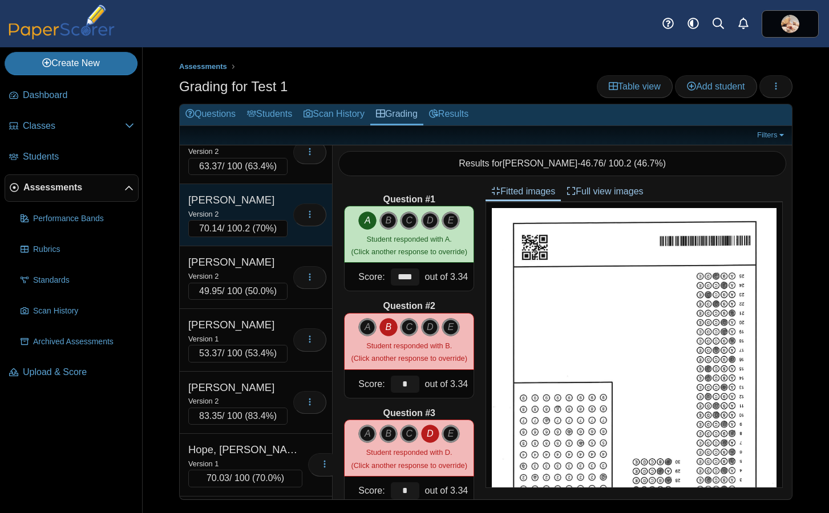
click at [268, 208] on div "Heins, Jace" at bounding box center [237, 200] width 99 height 15
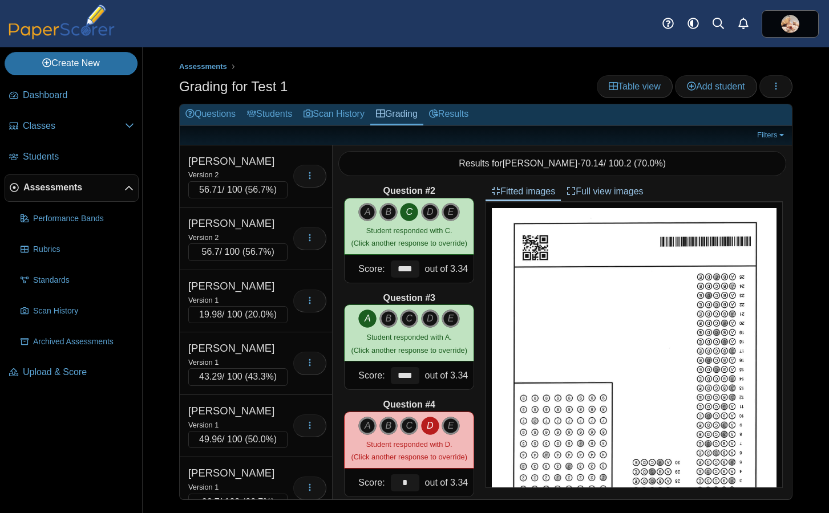
scroll to position [0, 0]
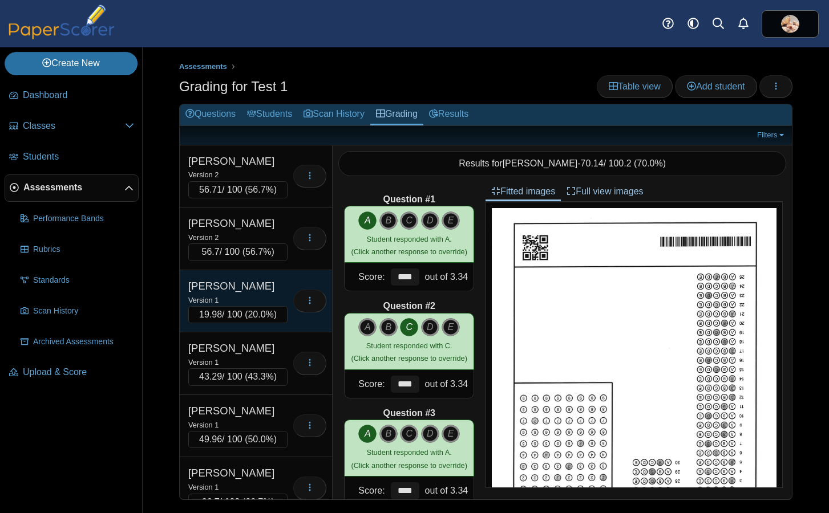
click at [258, 295] on div "Version 1" at bounding box center [237, 300] width 99 height 13
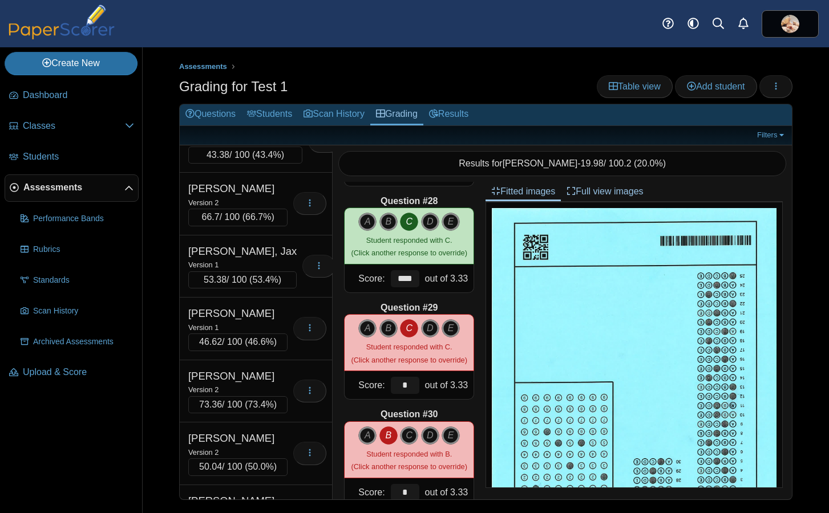
scroll to position [1036, 0]
click at [463, 111] on link "Results" at bounding box center [448, 114] width 51 height 21
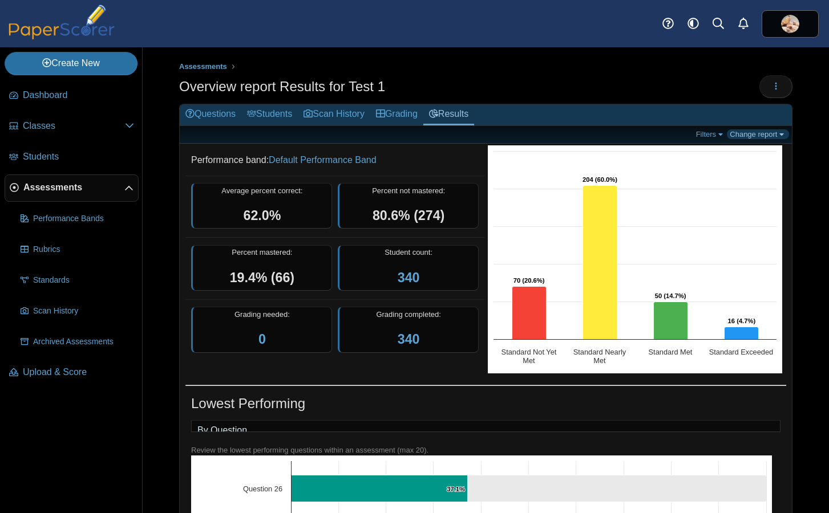
click at [775, 134] on link "Change report" at bounding box center [758, 134] width 62 height 10
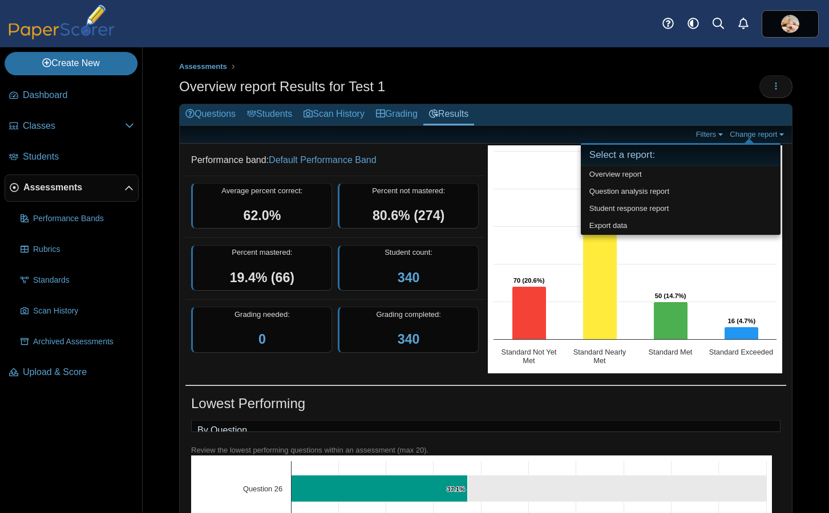
click at [439, 149] on dd "Performance band: Default Performance Band" at bounding box center [334, 160] width 299 height 30
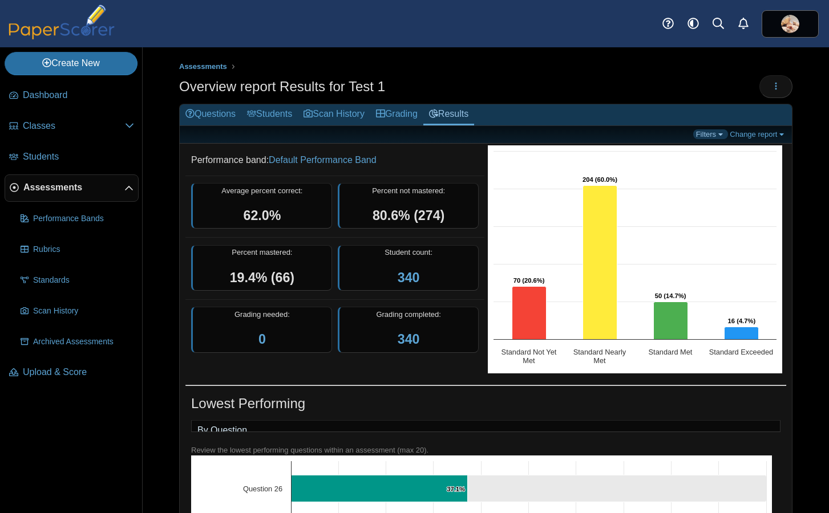
click at [708, 133] on link "Filters" at bounding box center [710, 134] width 35 height 10
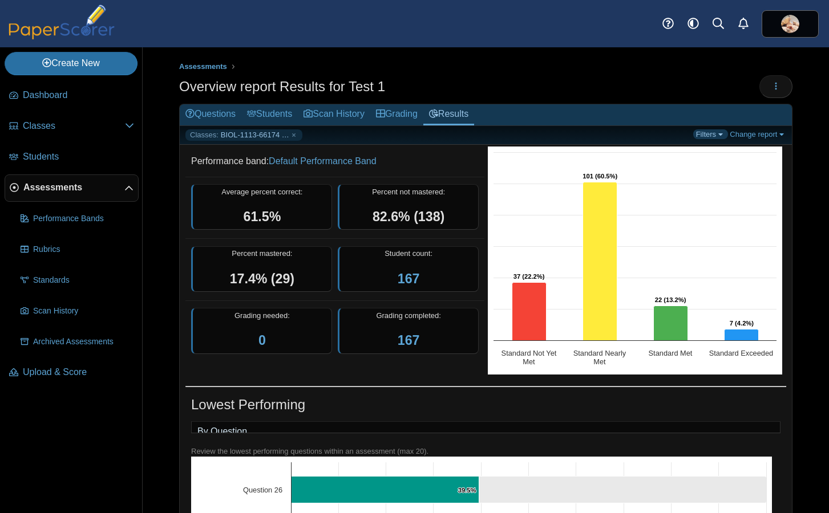
click at [711, 131] on link "Filters" at bounding box center [710, 134] width 35 height 10
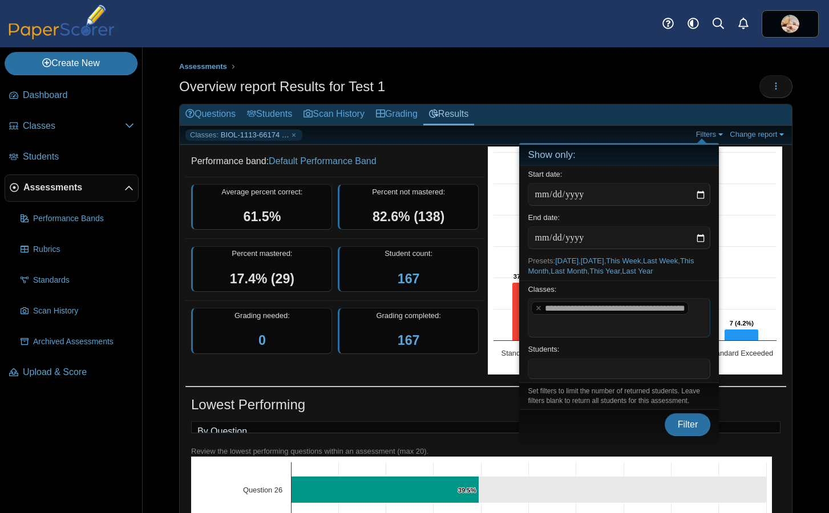
click at [610, 308] on span "**********" at bounding box center [615, 308] width 140 height 9
click at [541, 312] on x "remove tag" at bounding box center [538, 308] width 10 height 7
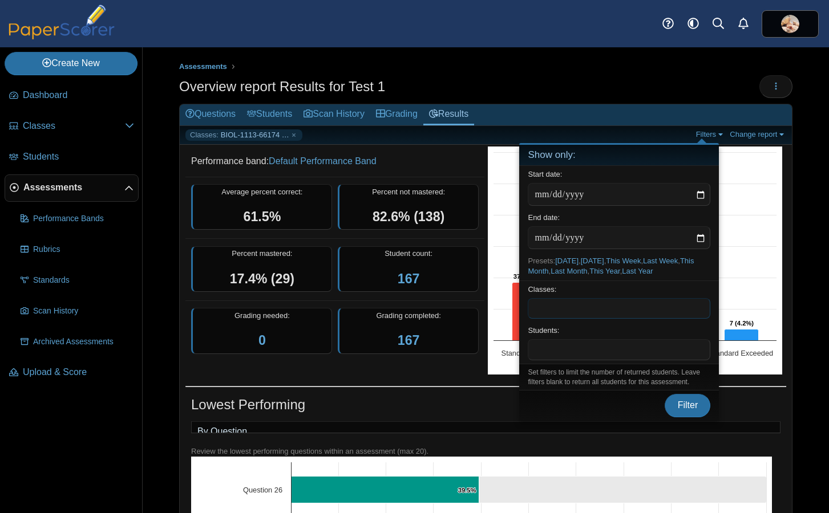
click at [550, 310] on span at bounding box center [618, 308] width 181 height 19
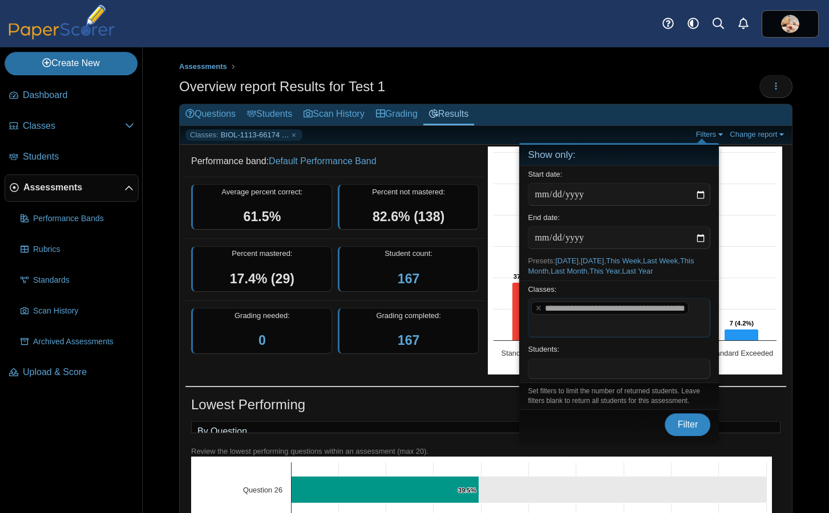
click at [685, 429] on span "Filter" at bounding box center [688, 425] width 21 height 10
